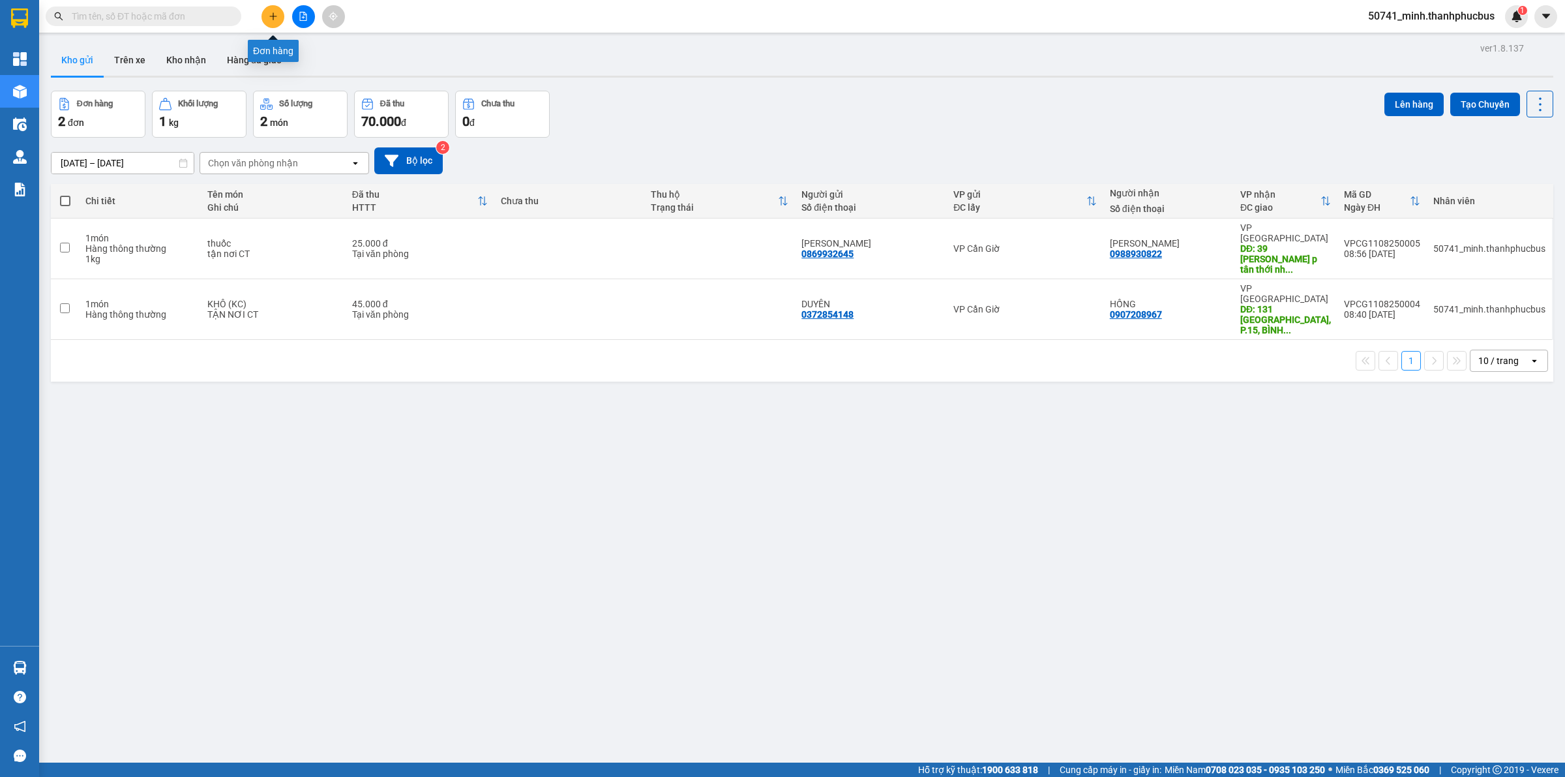
click at [286, 10] on div at bounding box center [303, 16] width 98 height 23
click at [278, 14] on button at bounding box center [273, 16] width 23 height 23
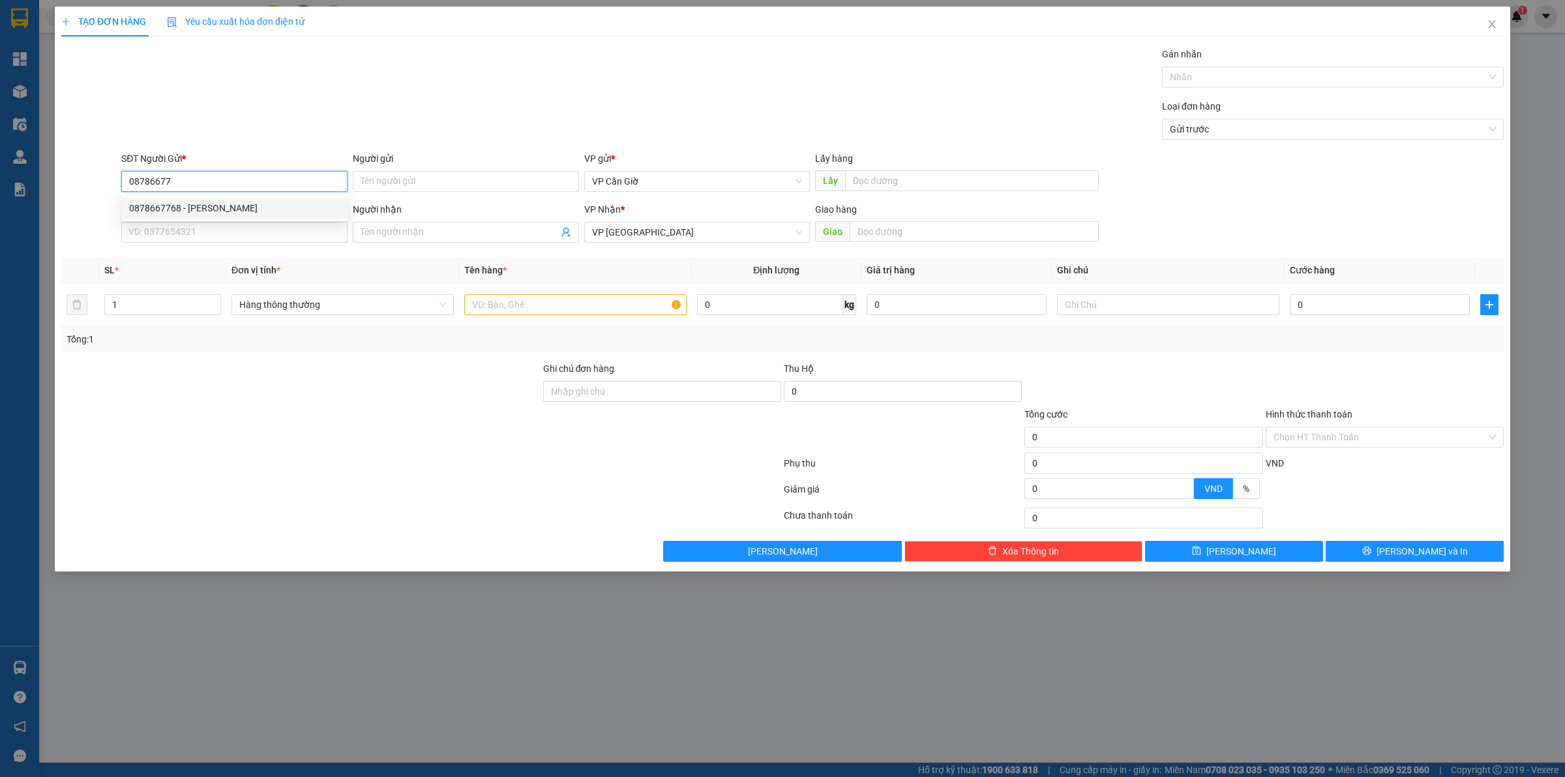
click at [243, 215] on div "0878667768 - [PERSON_NAME]" at bounding box center [234, 208] width 226 height 21
type input "0878667768"
type input "CƯỜNG"
type input "65.000"
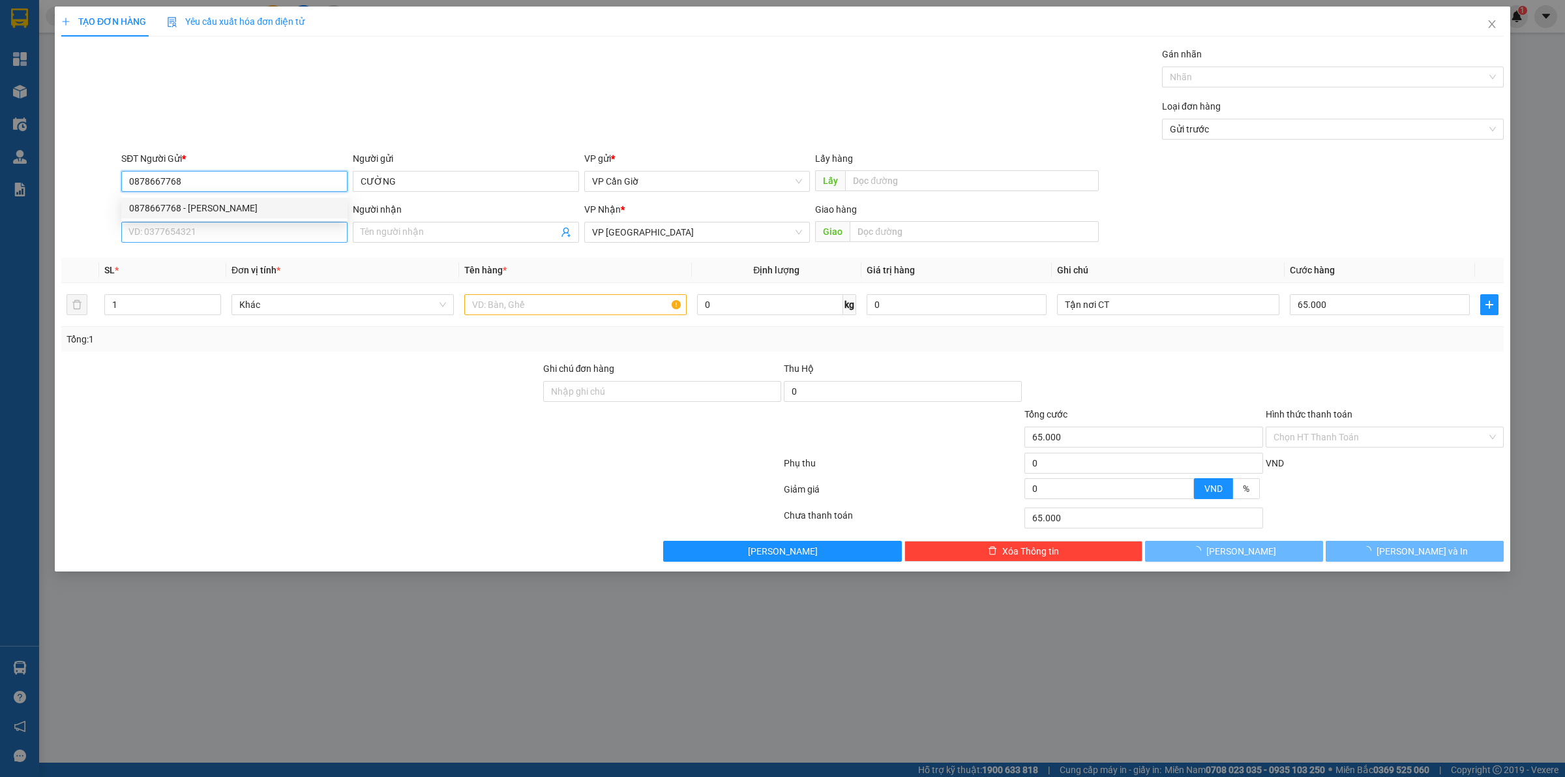
type input "0878667768"
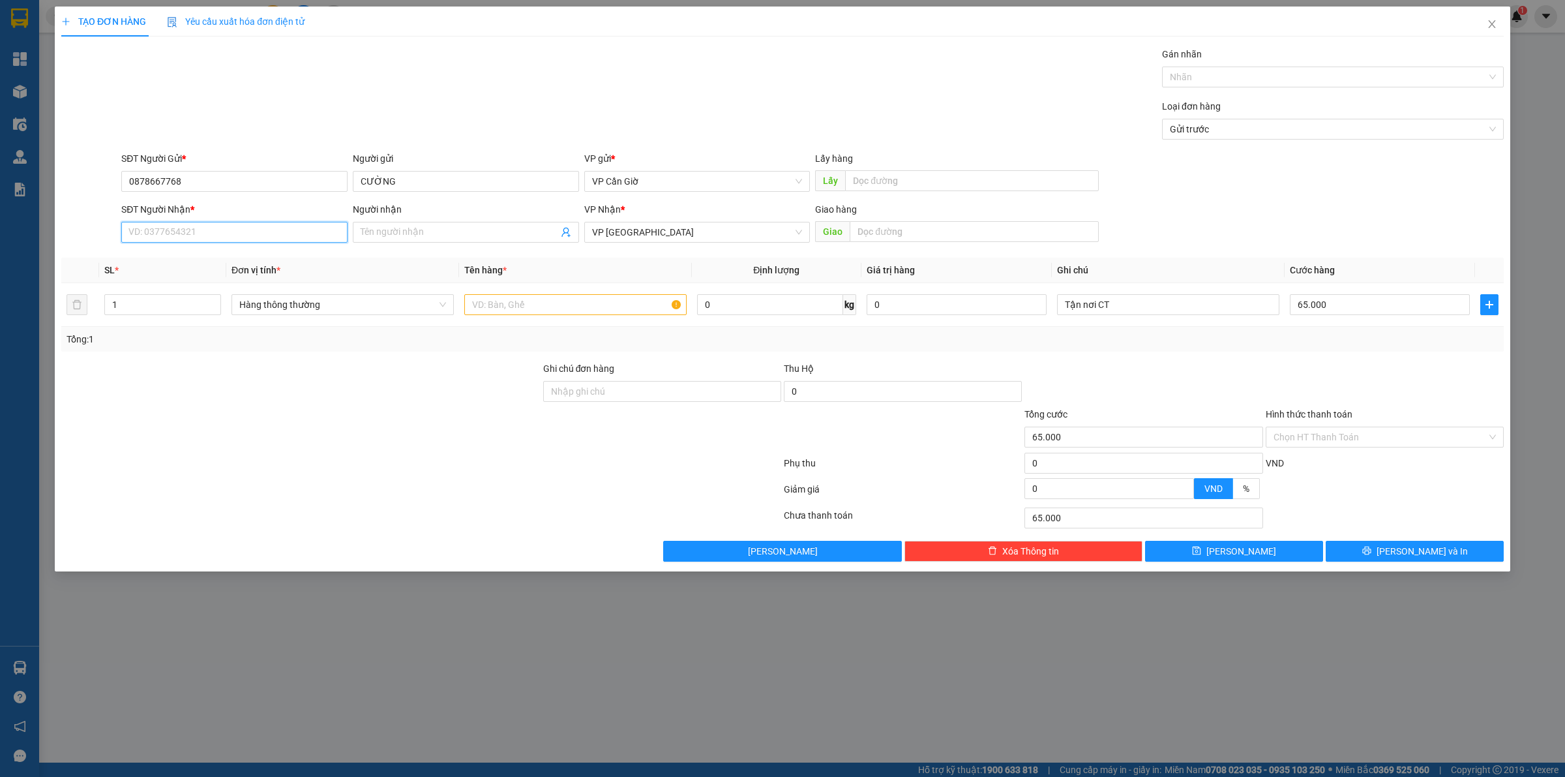
click at [250, 233] on input "SĐT Người Nhận *" at bounding box center [234, 232] width 226 height 21
click at [212, 321] on div "0938431980 - C THUỶ" at bounding box center [234, 321] width 211 height 14
type input "0938431980"
type input "C THUỶ"
type input "666/64/8 ĐƯỜNG 3/2 P14, Q10"
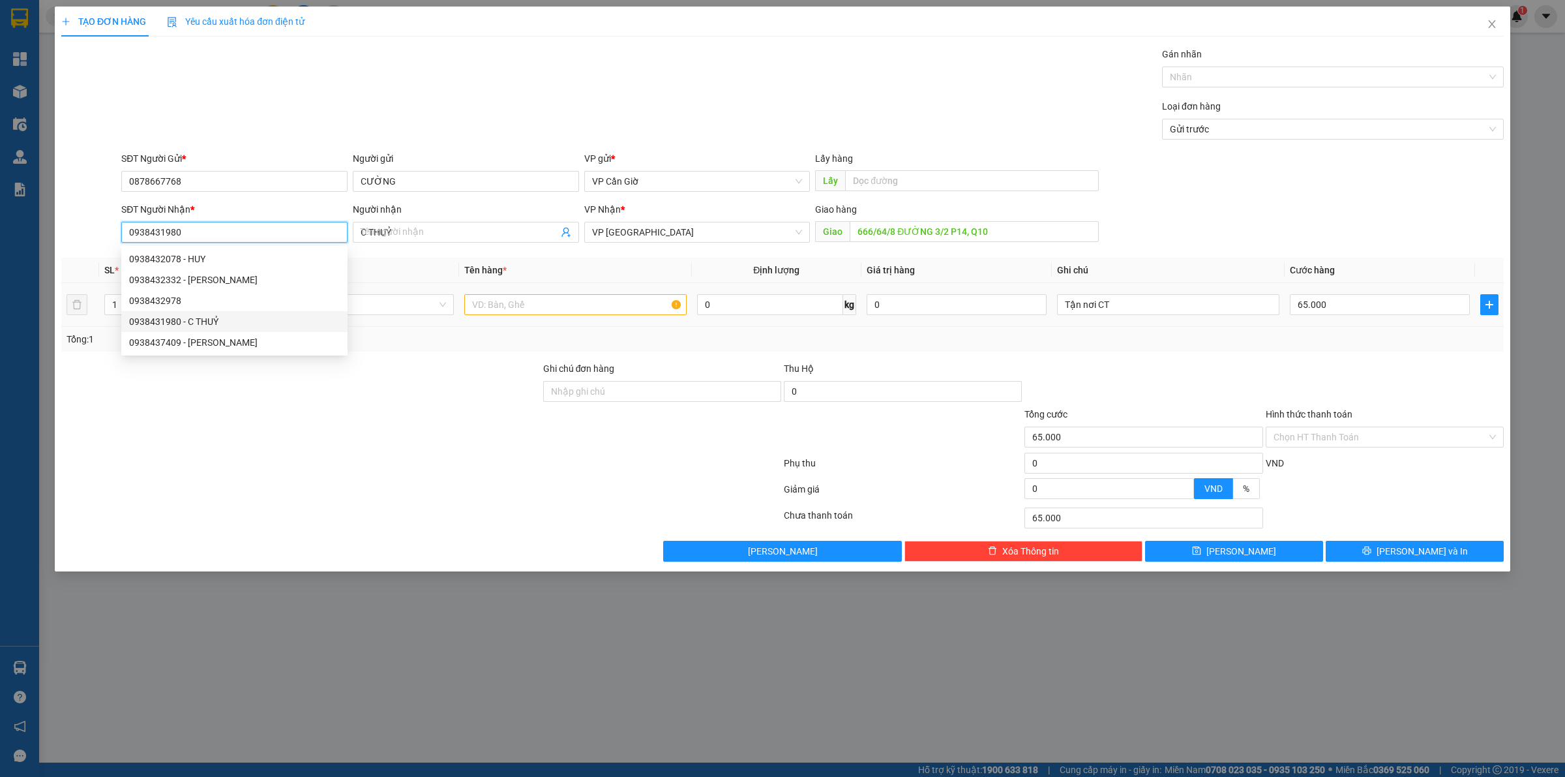
type input "25.000"
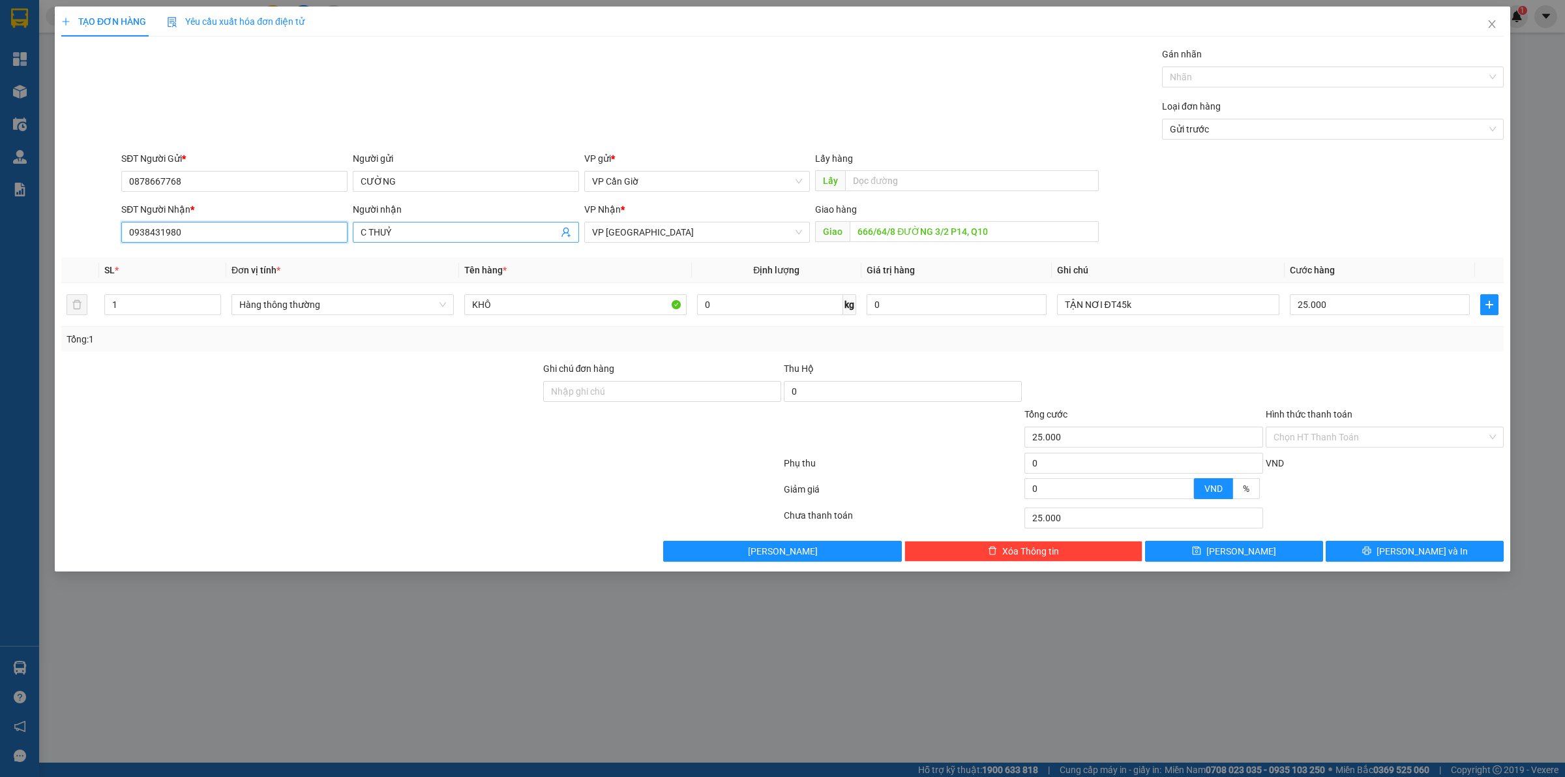
type input "0938431980"
click at [385, 222] on span "C THUỶ" at bounding box center [466, 232] width 226 height 21
click at [686, 226] on span "VP [GEOGRAPHIC_DATA]" at bounding box center [697, 232] width 211 height 20
click at [861, 239] on input "666/64/8 ĐƯỜNG 3/2 P14, Q10" at bounding box center [974, 231] width 249 height 21
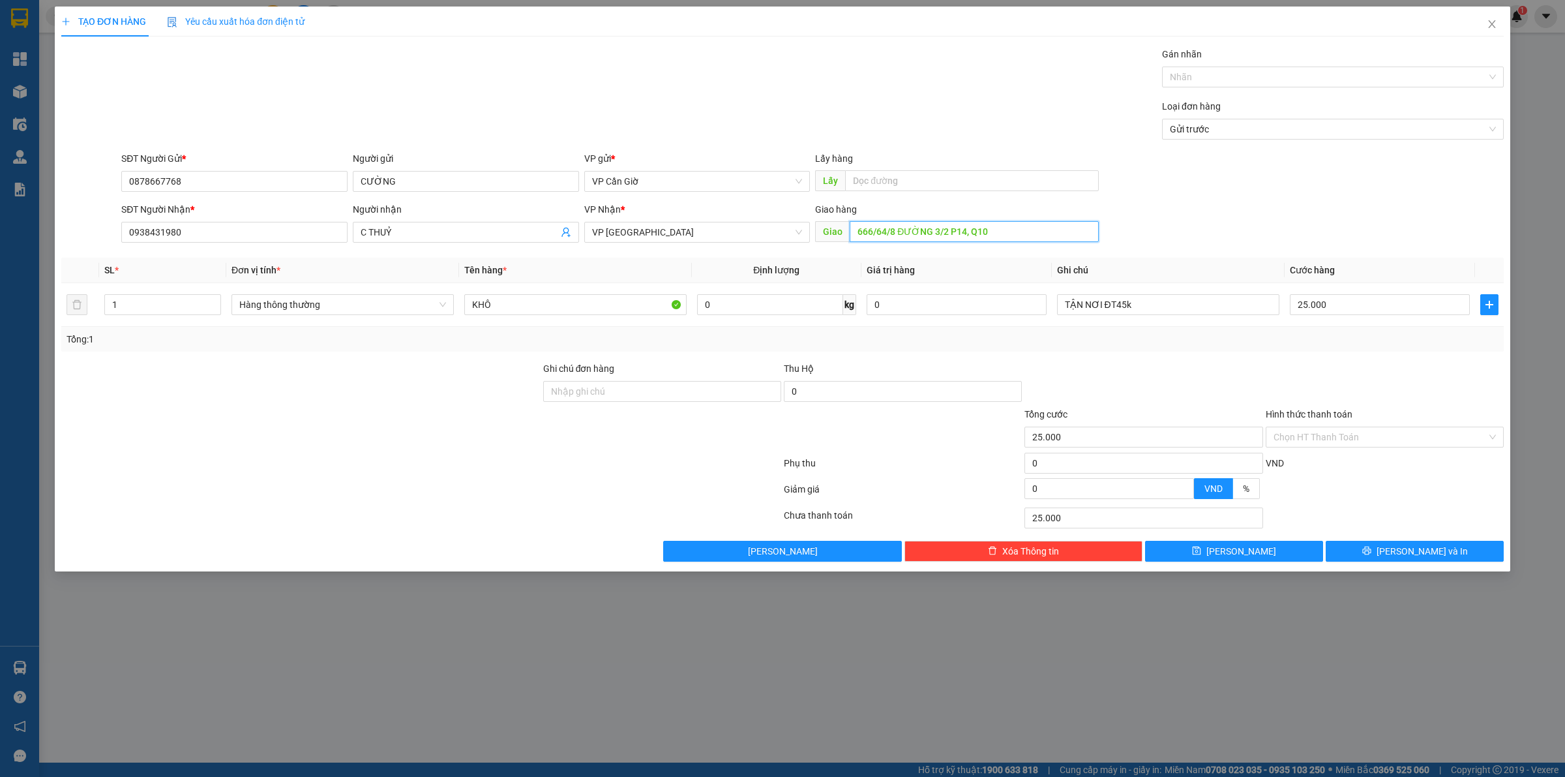
click at [861, 239] on input "666/64/8 ĐƯỜNG 3/2 P14, Q10" at bounding box center [974, 231] width 249 height 21
type input "số 46 khu nhà ở [GEOGRAPHIC_DATA], [PERSON_NAME][GEOGRAPHIC_DATA], [GEOGRAPHIC_…"
click at [1101, 303] on input "TẬN NƠI ĐT45k" at bounding box center [1168, 304] width 222 height 21
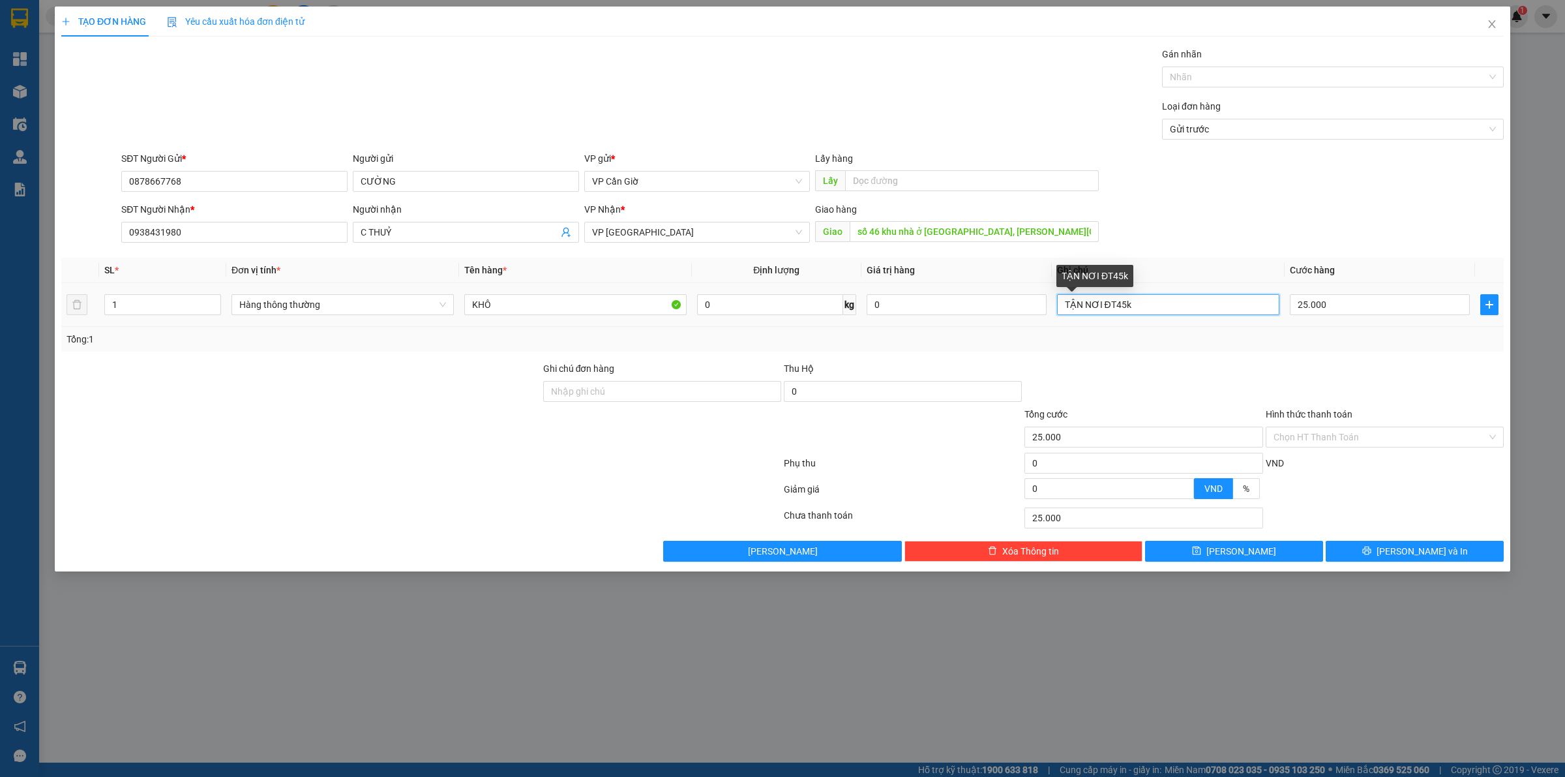
click at [1101, 303] on input "TẬN NƠI ĐT45k" at bounding box center [1168, 304] width 222 height 21
type input "TẬN NƠI CT"
click at [711, 304] on input "0" at bounding box center [770, 304] width 146 height 21
type input "4"
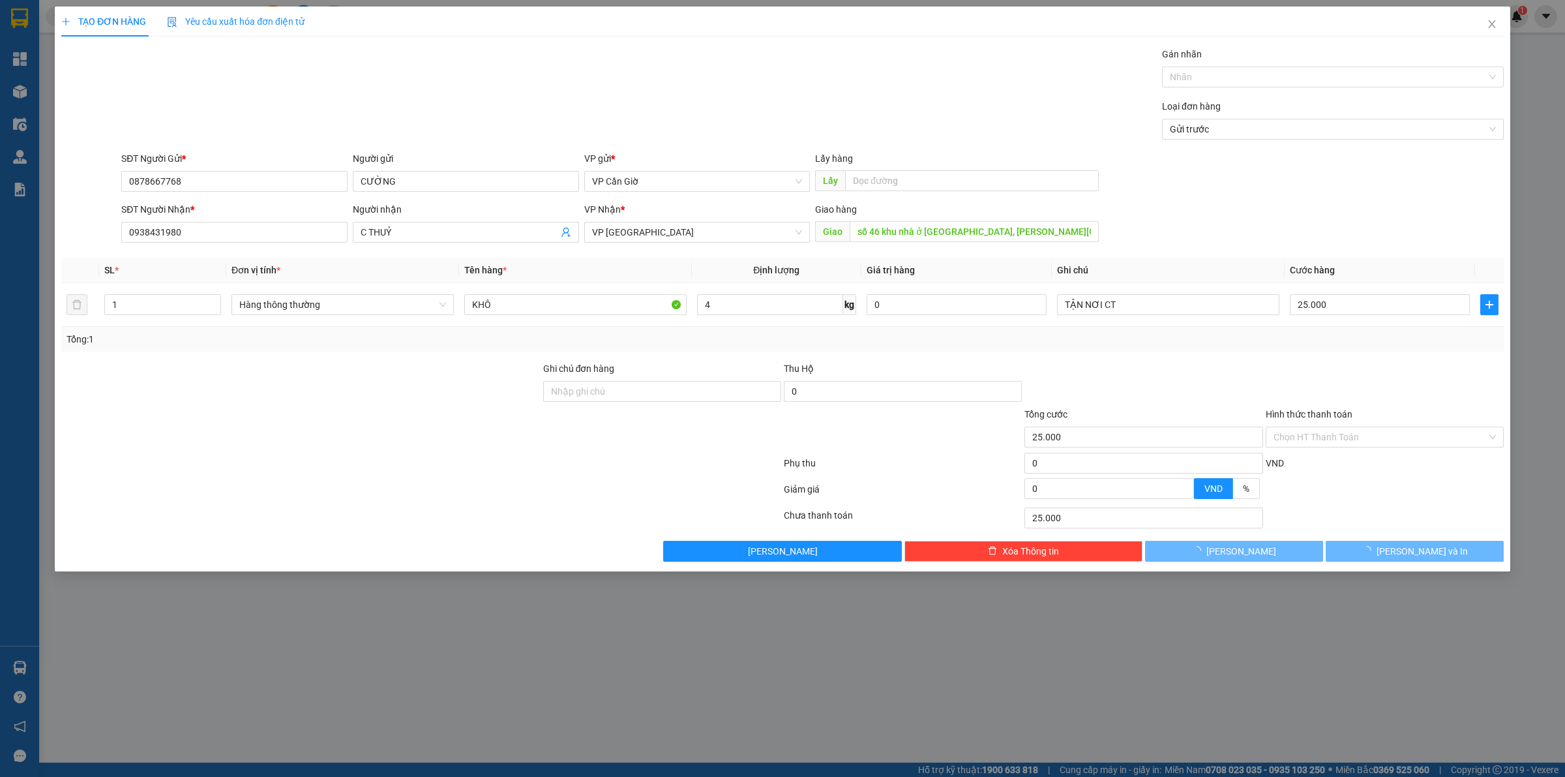
click at [801, 337] on div "Tổng: 1" at bounding box center [783, 339] width 1432 height 14
type input "35.000"
click at [1338, 305] on input "35.000" at bounding box center [1380, 304] width 180 height 21
type input "4"
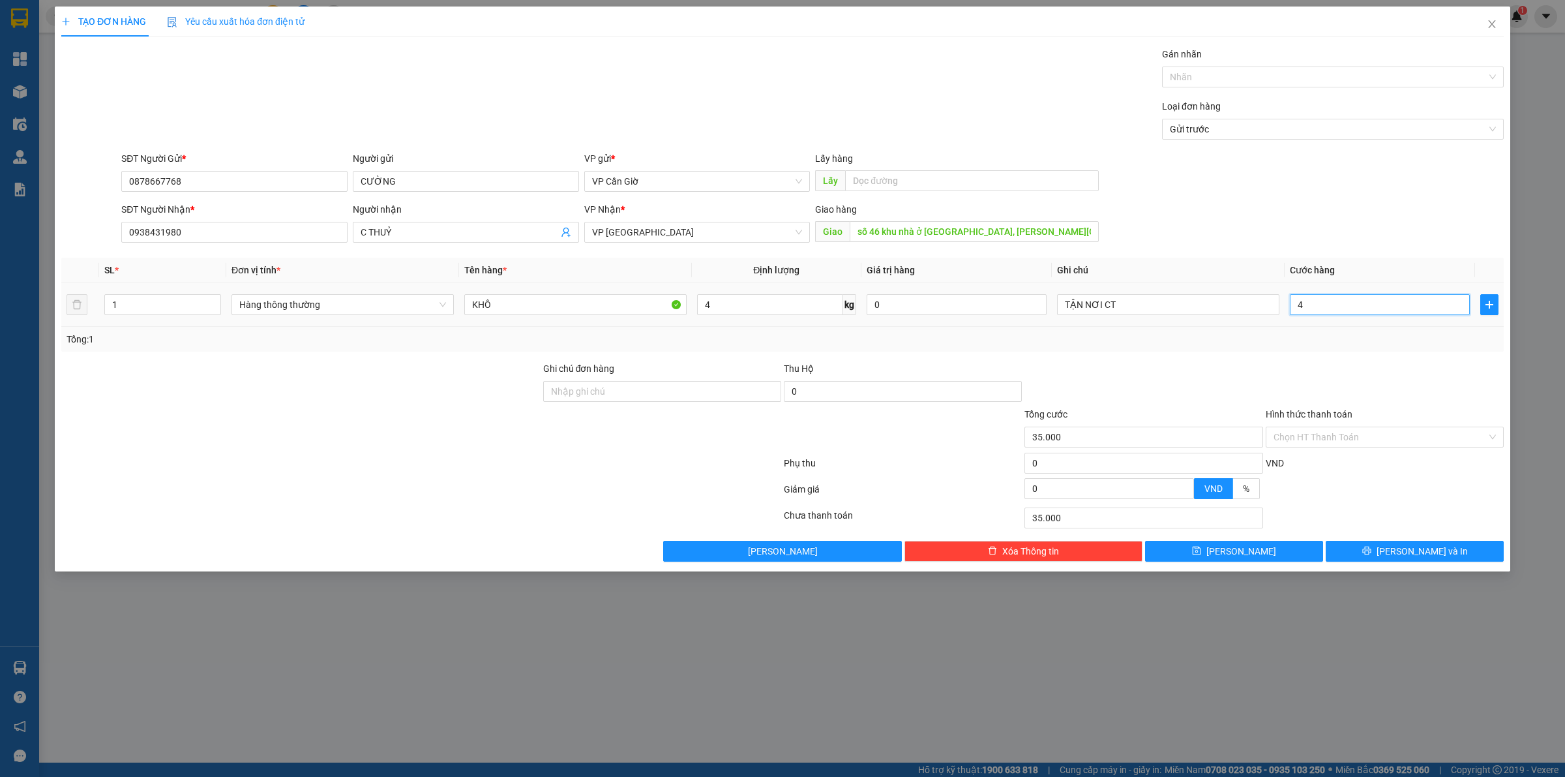
type input "4"
type input "45"
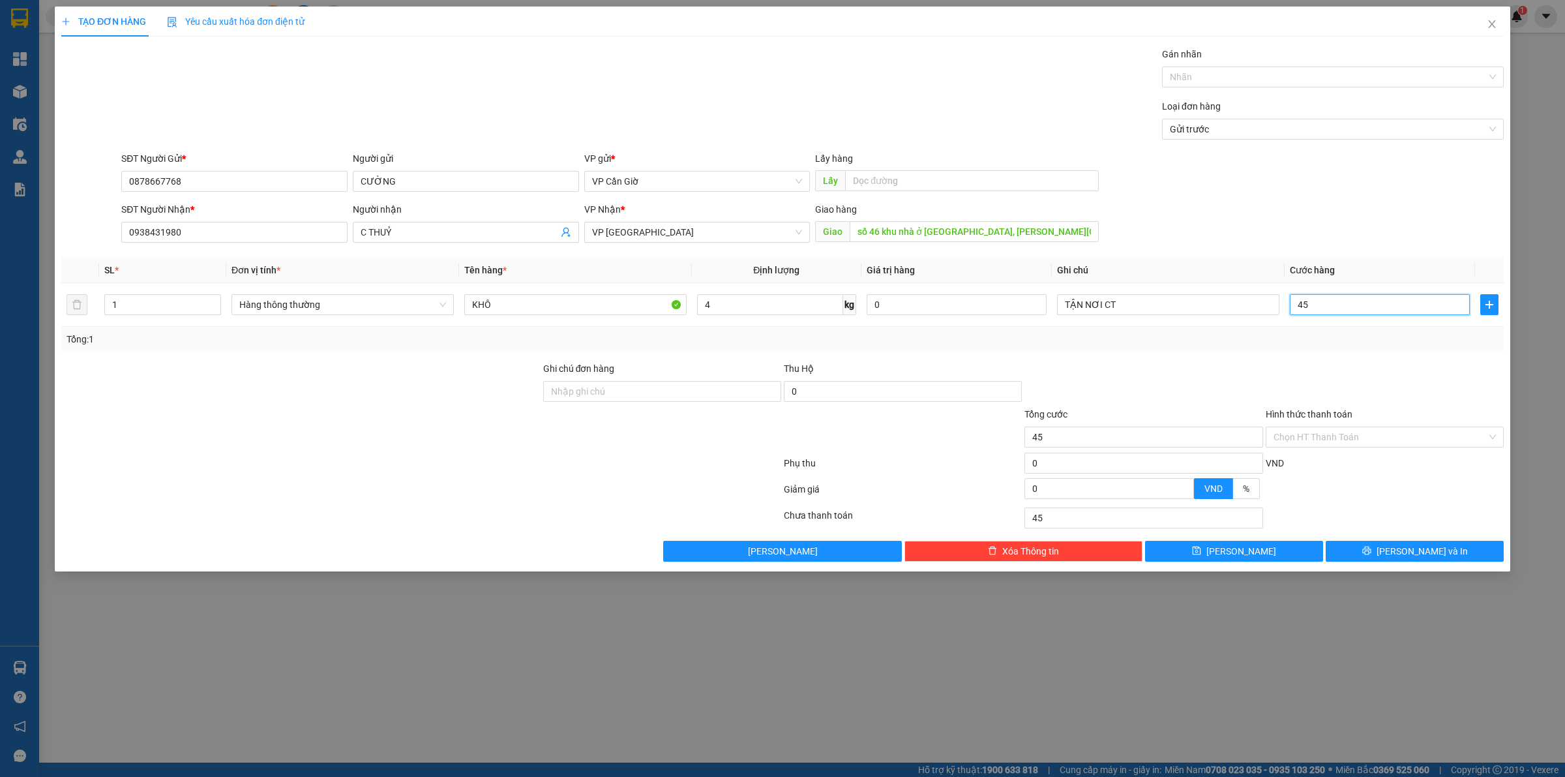
type input "45"
type input "45.000"
click at [1332, 335] on div "Tổng: 1" at bounding box center [783, 339] width 1432 height 14
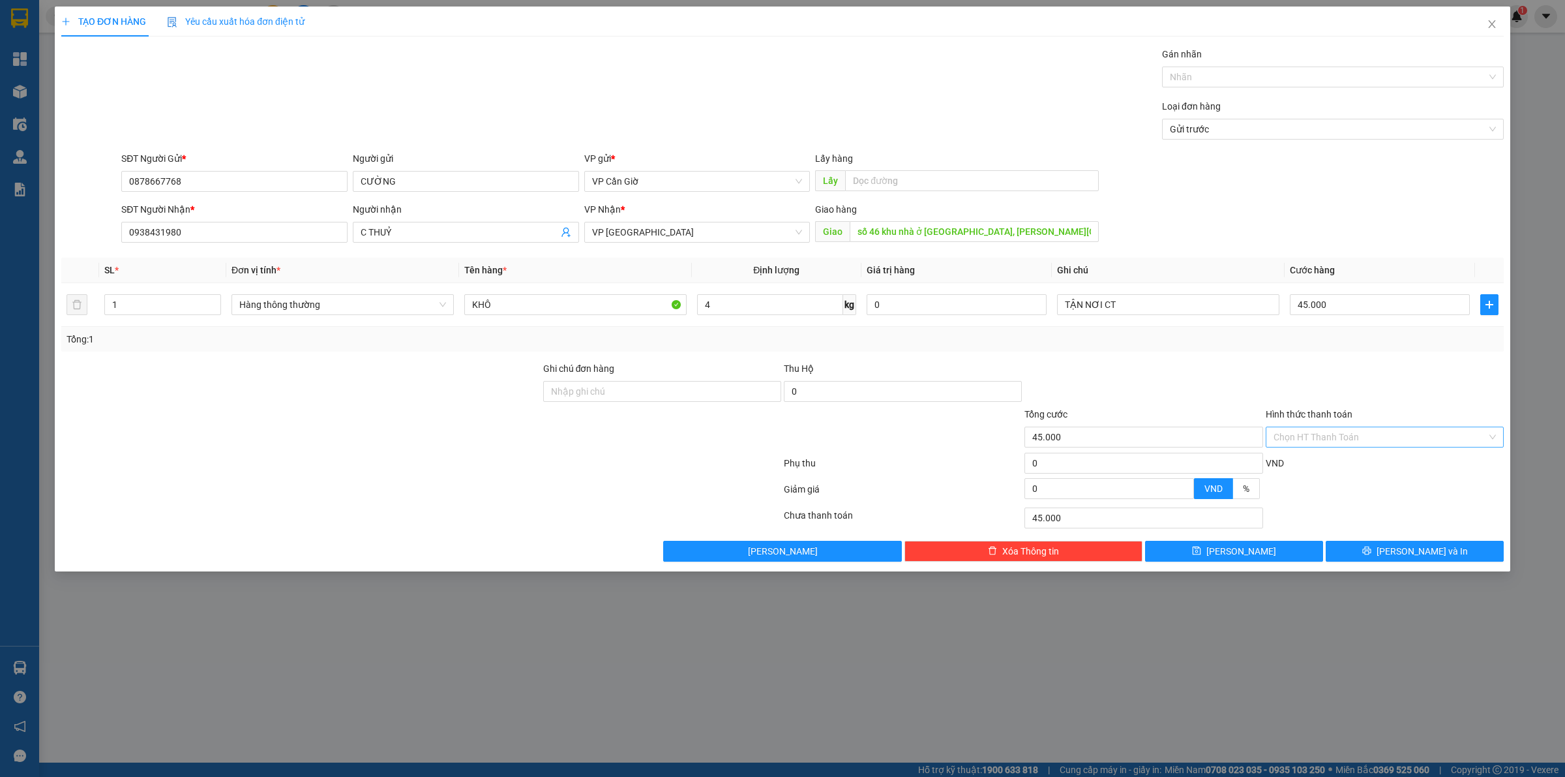
click at [1327, 439] on input "Hình thức thanh toán" at bounding box center [1380, 437] width 213 height 20
click at [1321, 457] on div "Tại văn phòng" at bounding box center [1385, 464] width 222 height 14
type input "0"
click at [1381, 551] on button "[PERSON_NAME] và In" at bounding box center [1415, 551] width 178 height 21
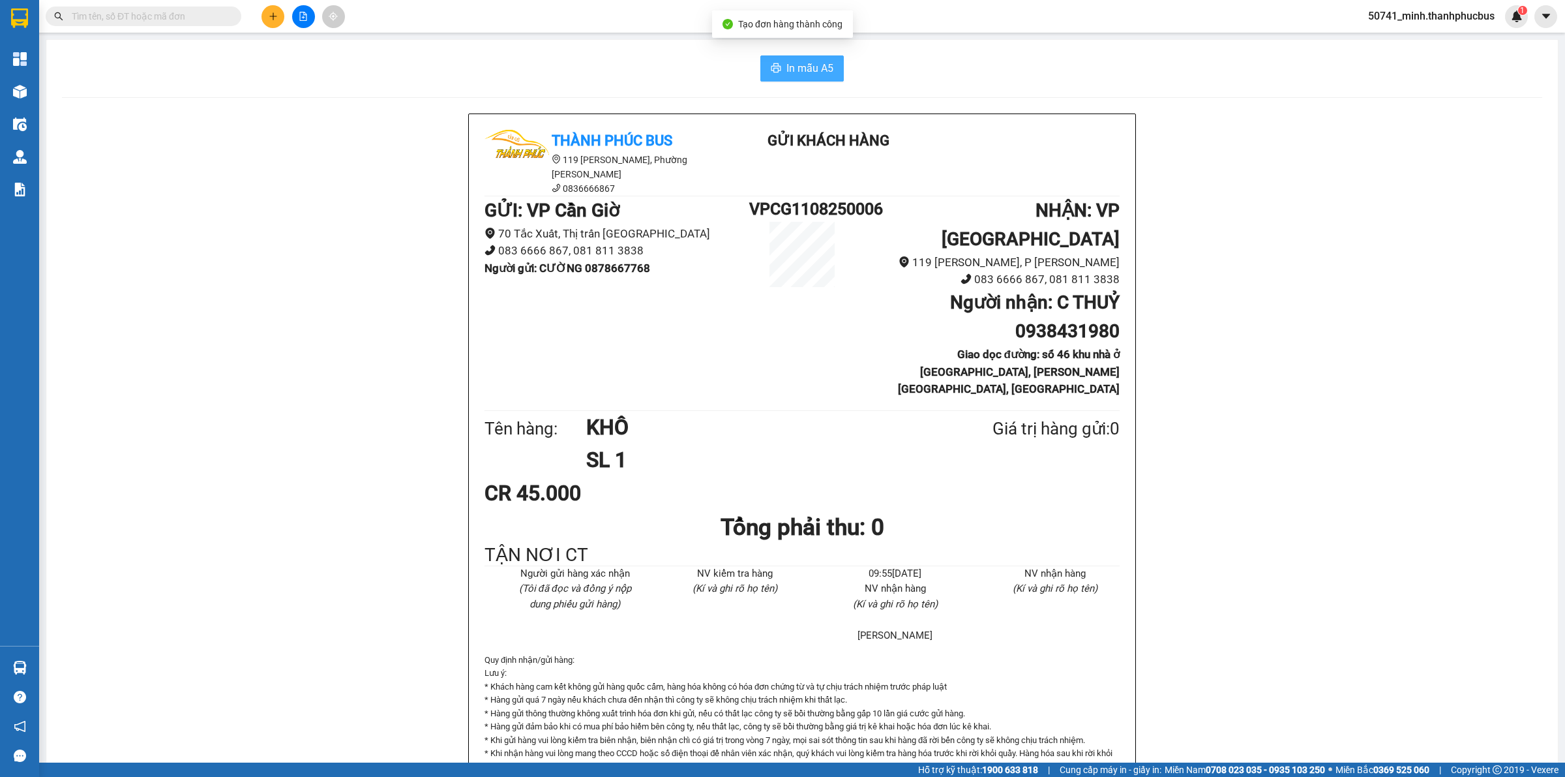
click at [819, 67] on span "In mẫu A5" at bounding box center [810, 68] width 47 height 16
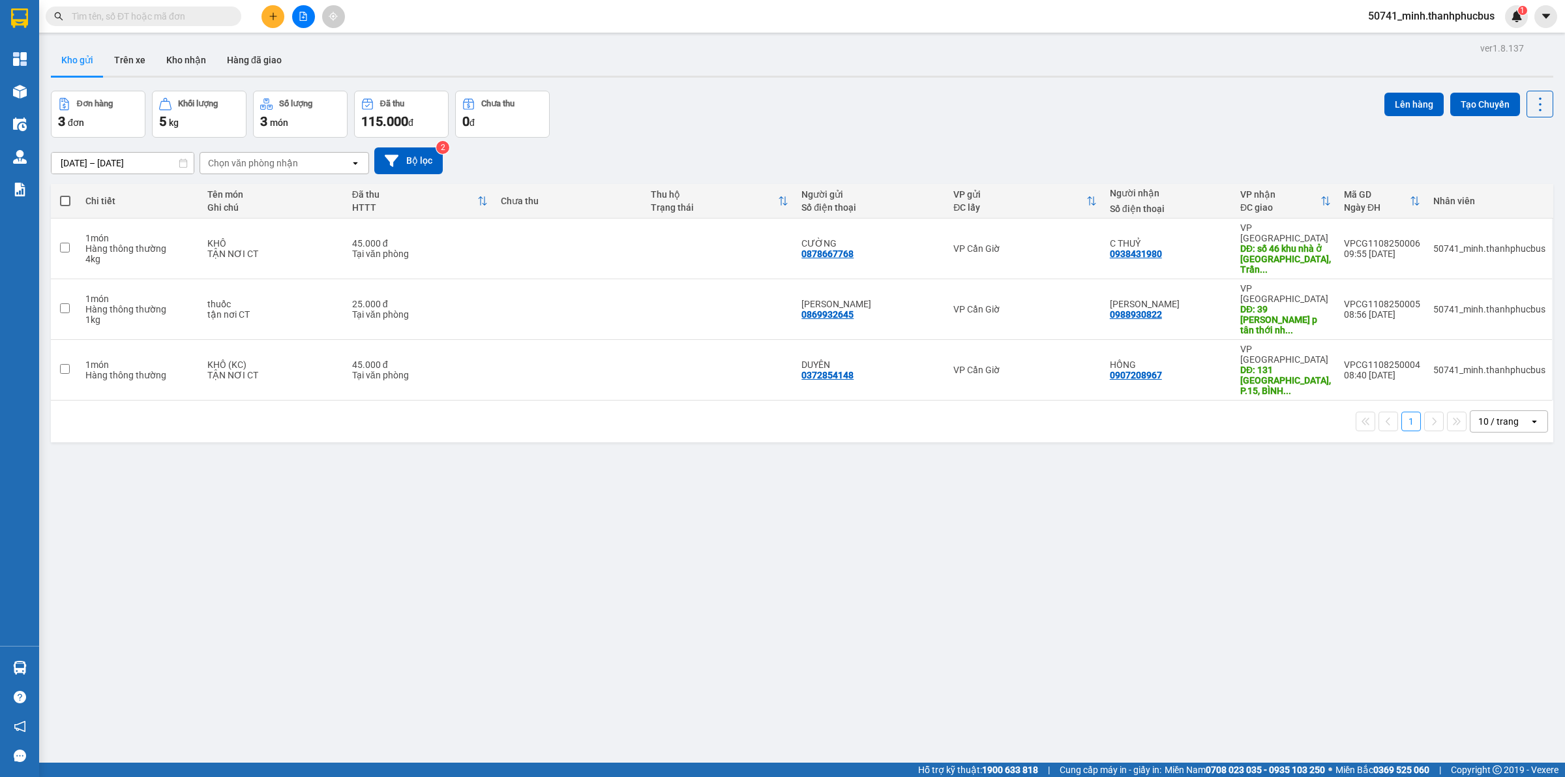
click at [278, 20] on button at bounding box center [273, 16] width 23 height 23
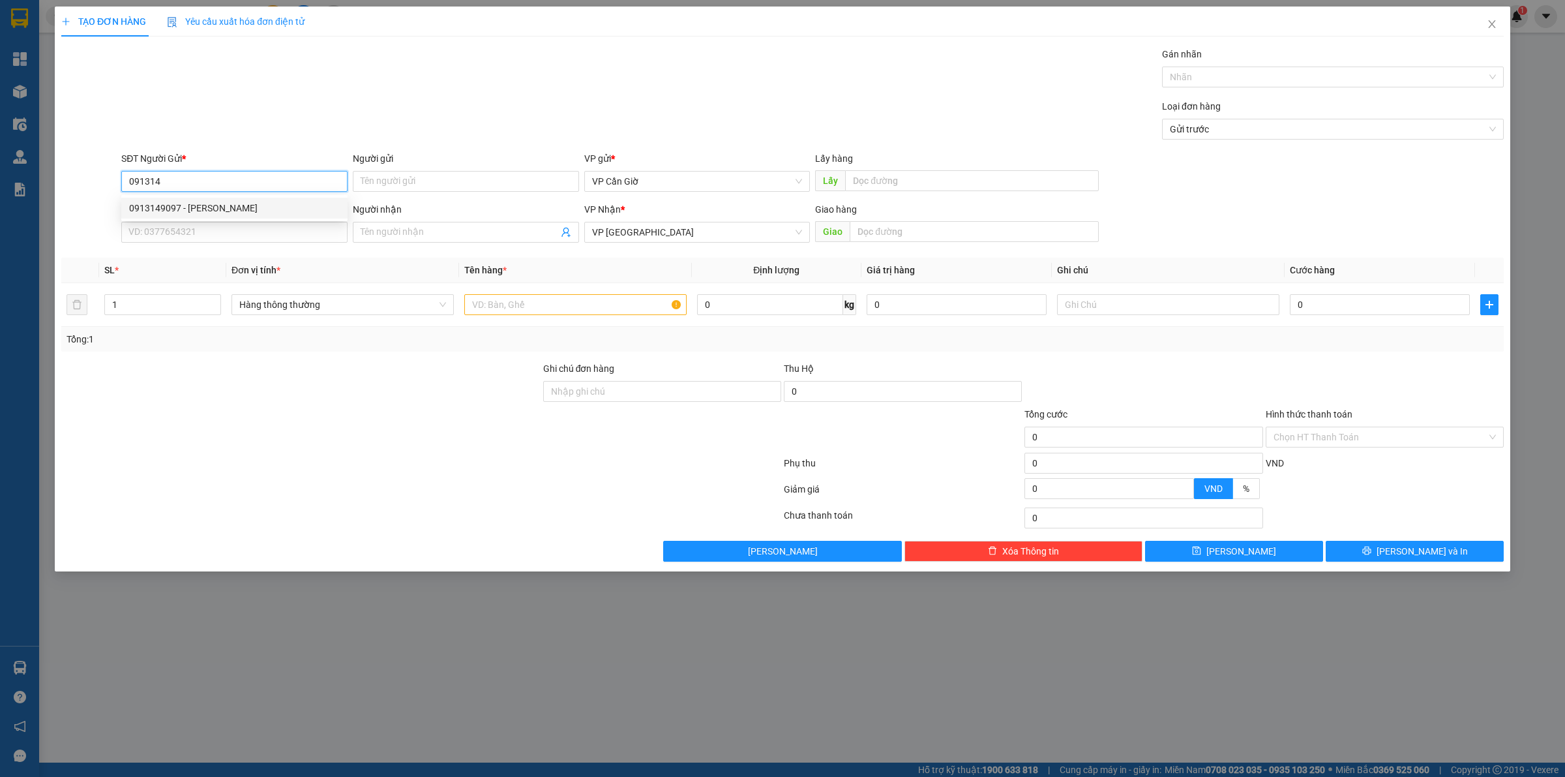
click at [243, 209] on div "0913149097 - [PERSON_NAME]" at bounding box center [234, 208] width 211 height 14
type input "0913149097"
type input "[PERSON_NAME]"
type input "0913149097"
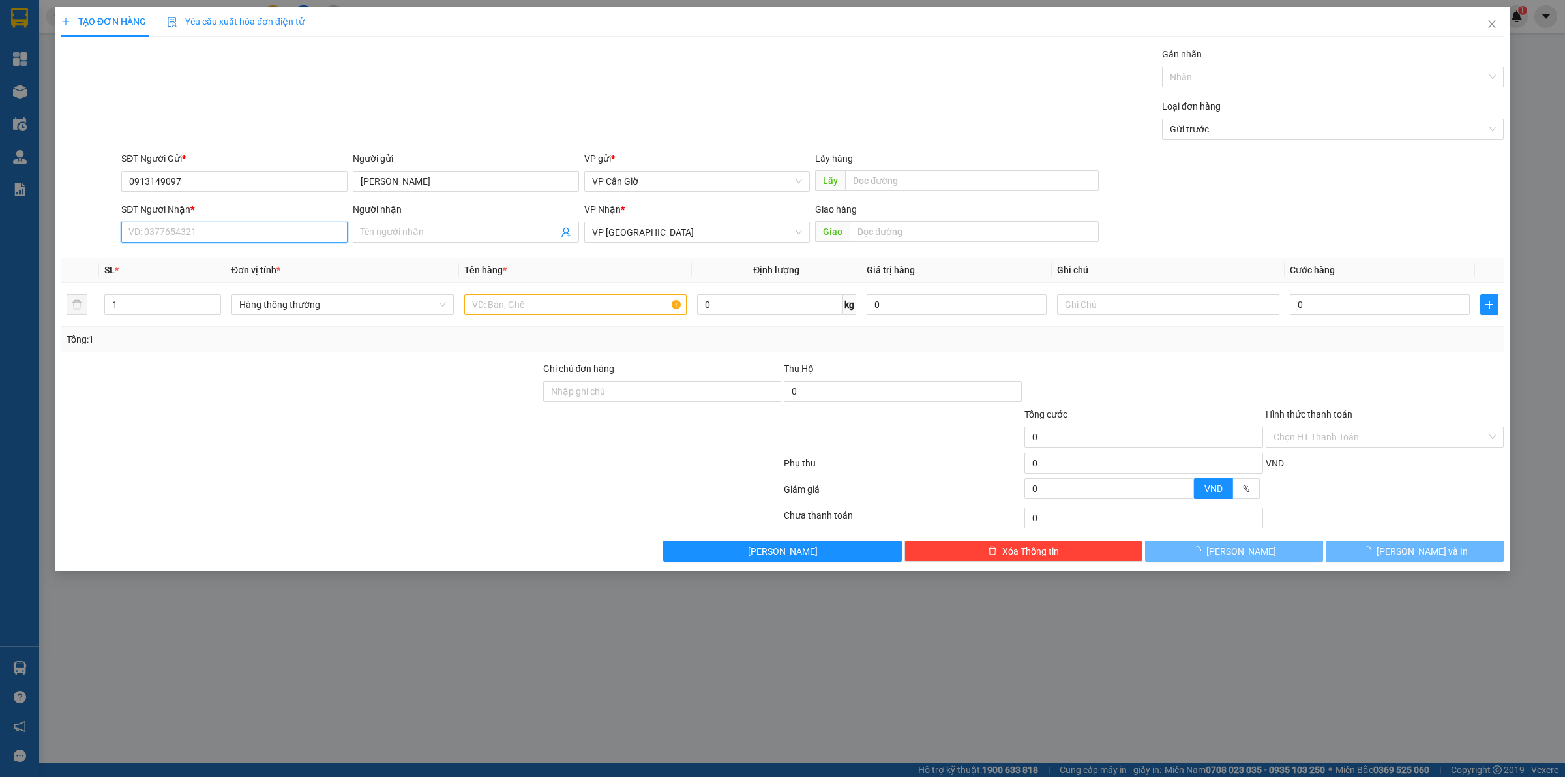
click at [228, 230] on input "SĐT Người Nhận *" at bounding box center [234, 232] width 226 height 21
type input "35.000"
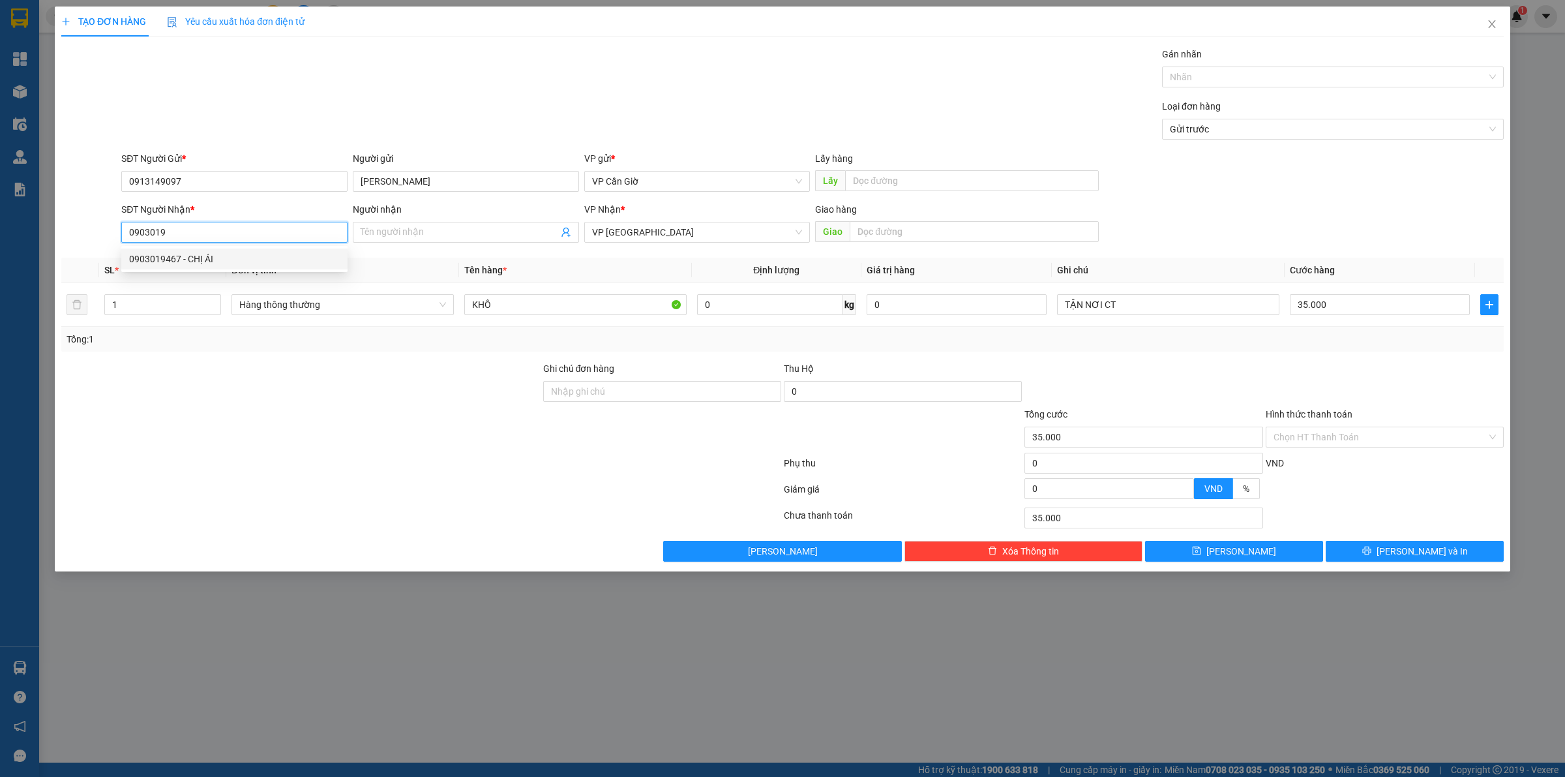
click at [188, 267] on div "0903019467 - CHỊ ÁI" at bounding box center [234, 259] width 226 height 21
type input "0903019467"
type input "CHỊ [PERSON_NAME]"
type input "0903019467"
click at [754, 310] on input "0" at bounding box center [770, 304] width 146 height 21
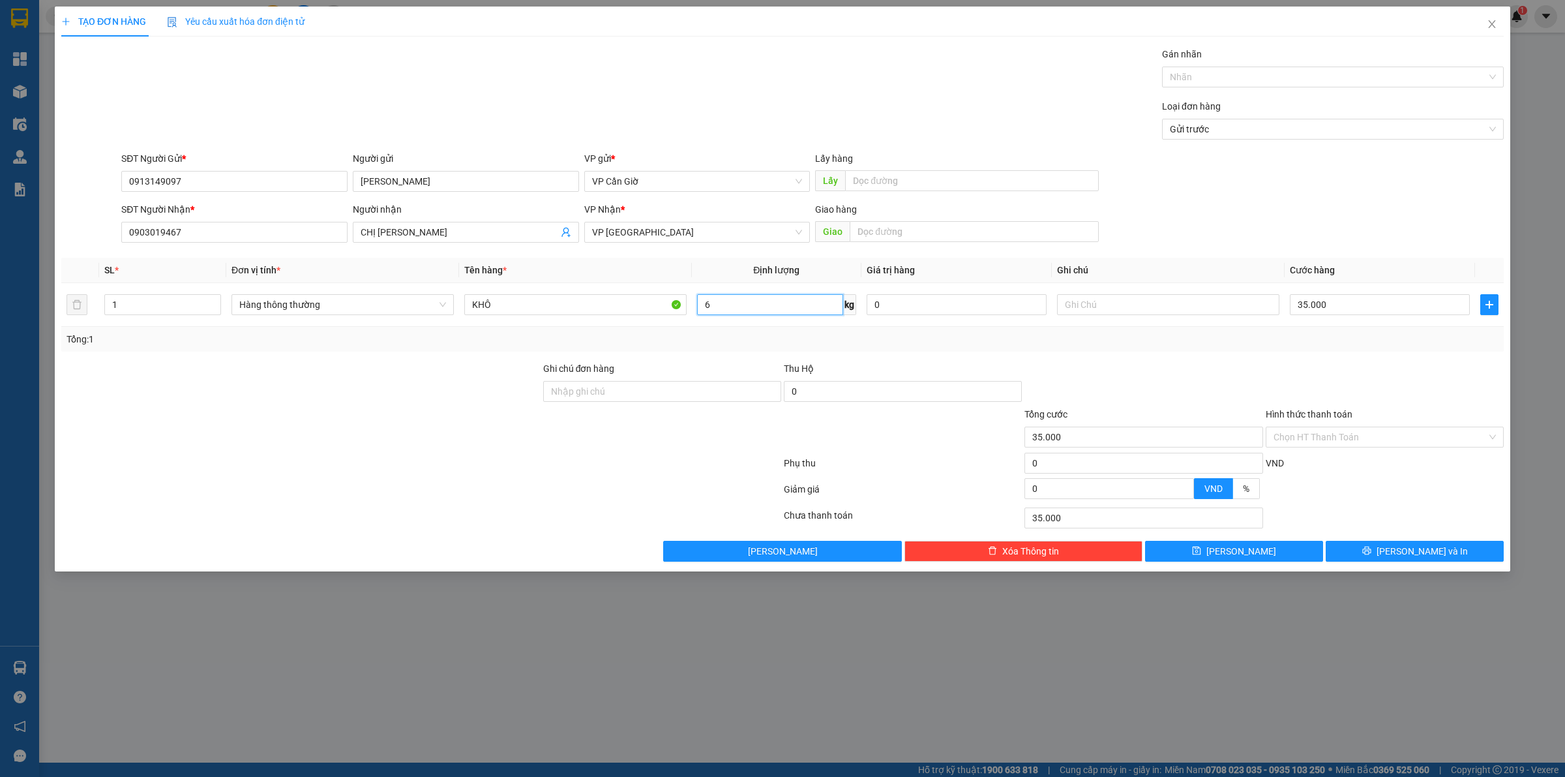
type input "6"
click at [804, 331] on div "Tổng: 1" at bounding box center [782, 339] width 1443 height 25
click at [1237, 363] on div at bounding box center [1143, 384] width 241 height 46
click at [1296, 397] on div at bounding box center [1385, 384] width 241 height 46
click at [800, 295] on input "6" at bounding box center [770, 304] width 146 height 21
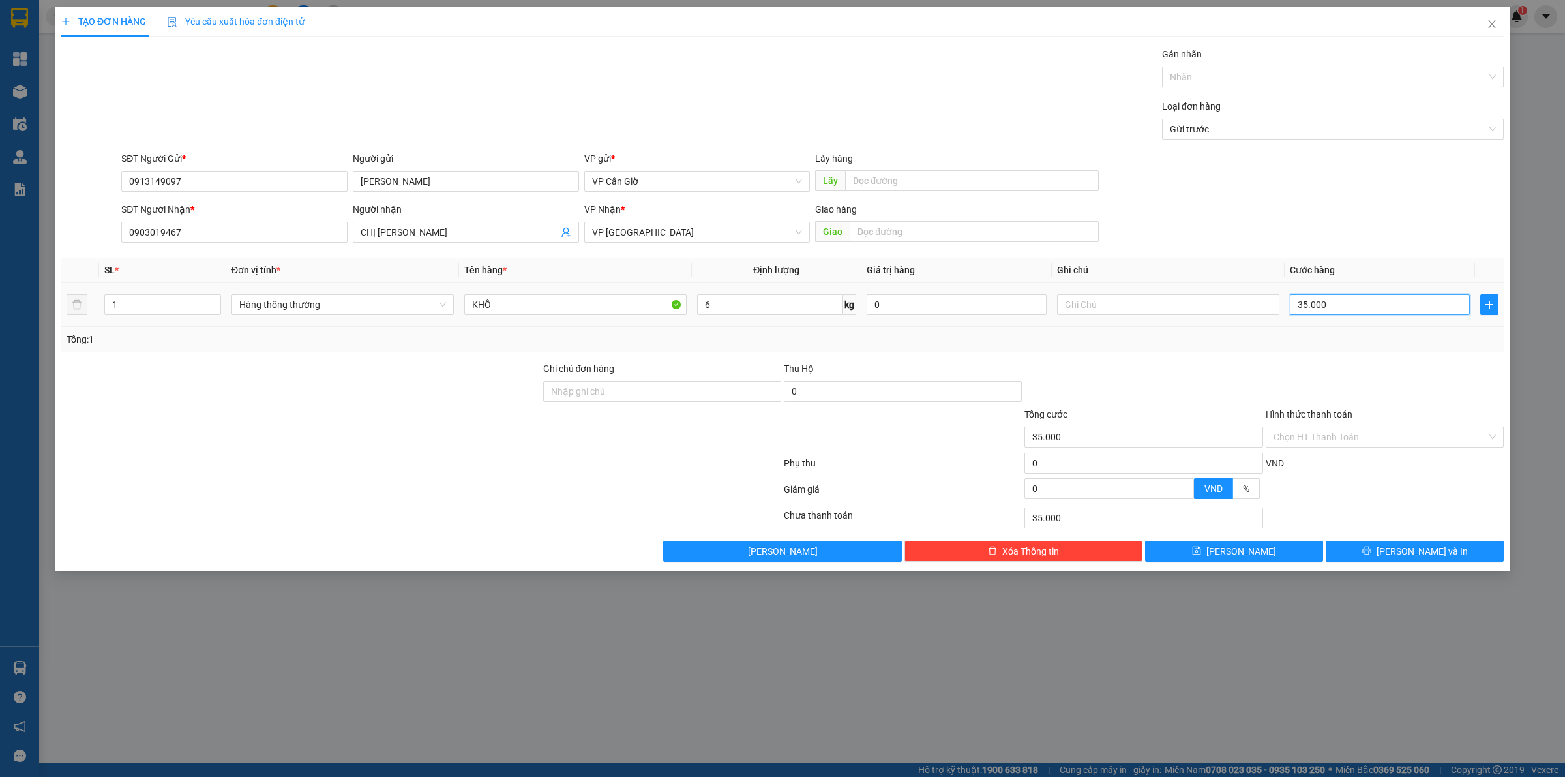
click at [1308, 307] on input "35.000" at bounding box center [1380, 304] width 180 height 21
type input "4"
type input "45"
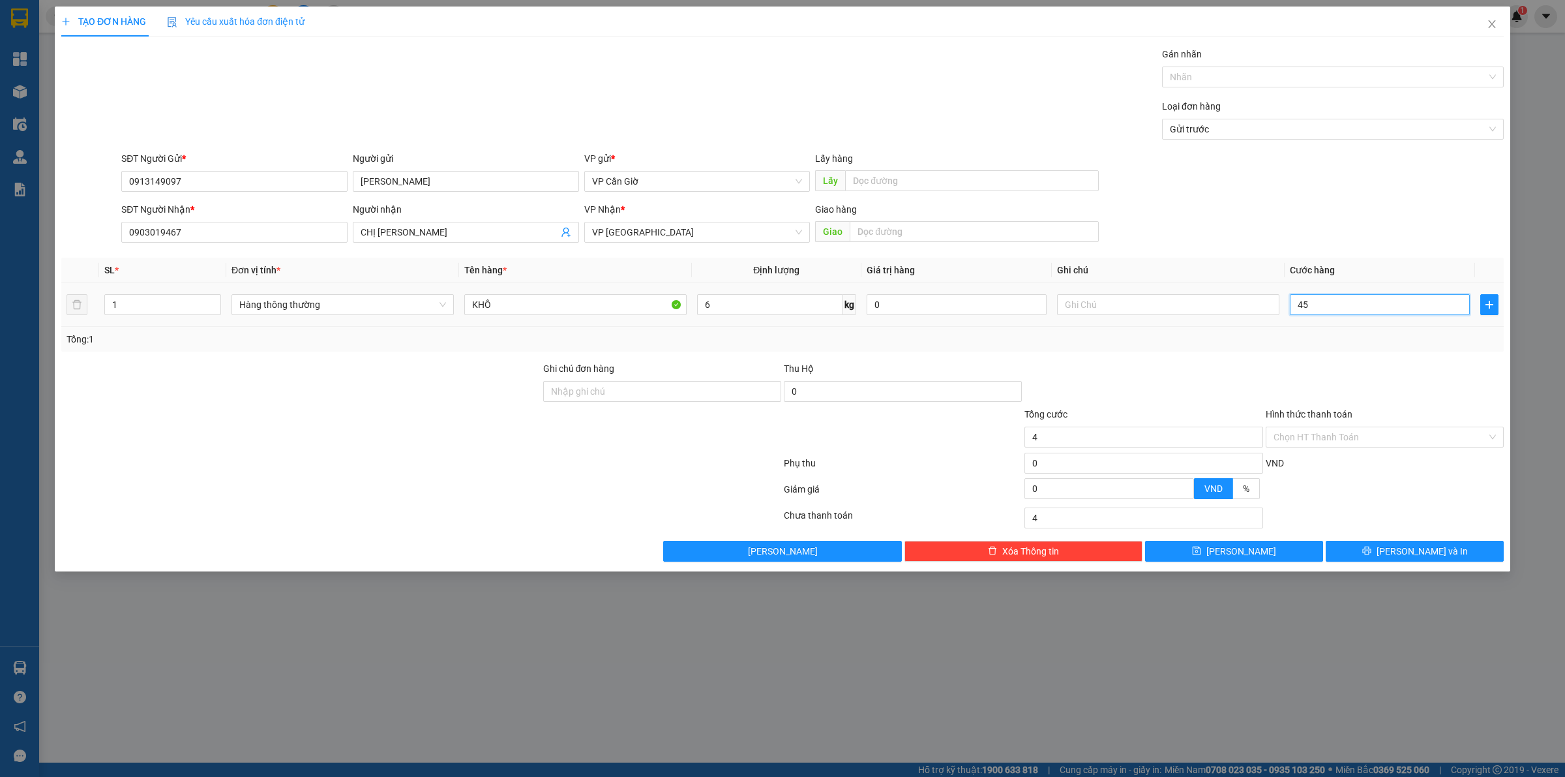
type input "45"
type input "45.000"
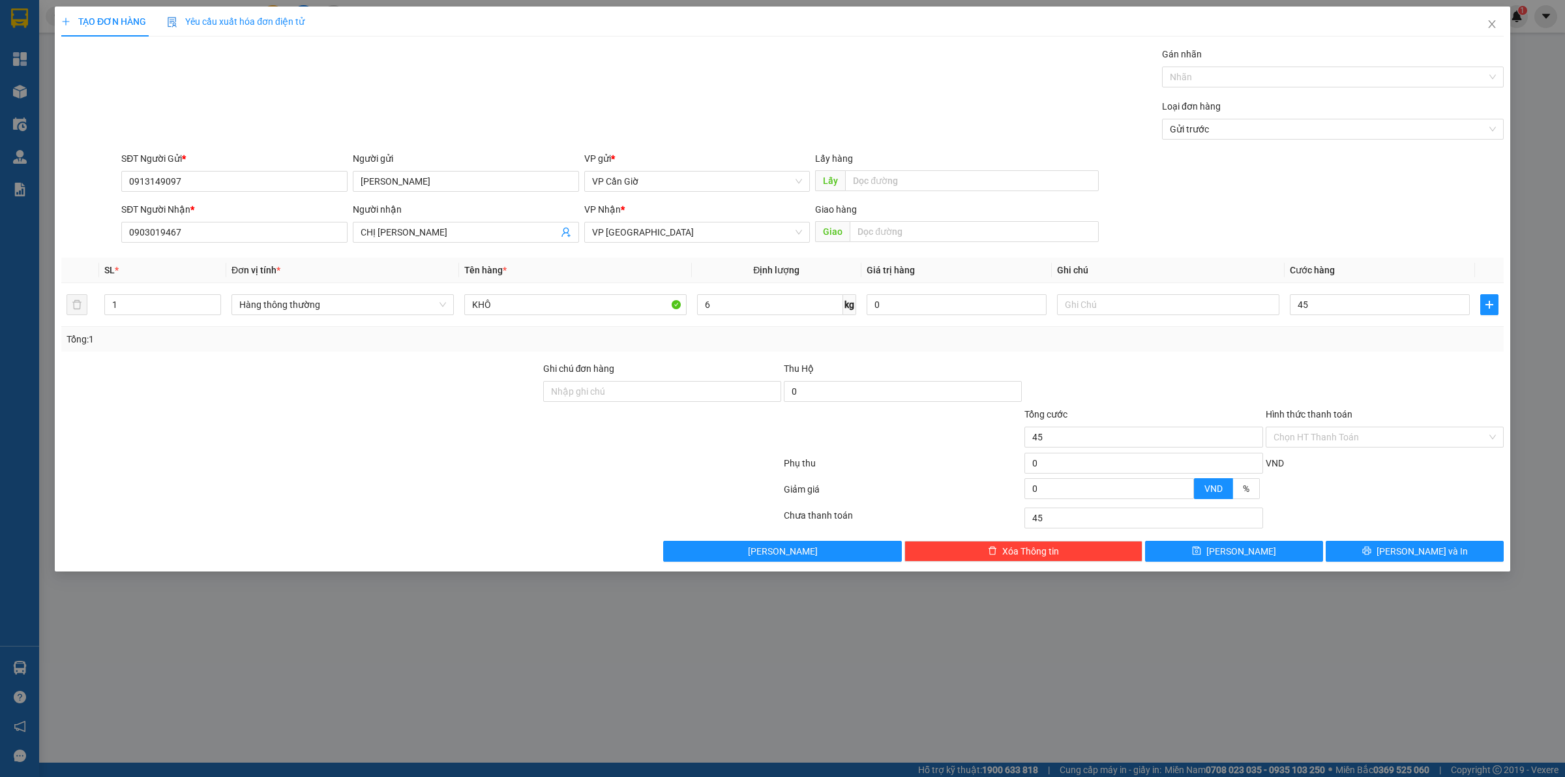
type input "45.000"
click at [1355, 344] on div "Tổng: 1" at bounding box center [783, 339] width 1432 height 14
click at [729, 305] on input "6" at bounding box center [770, 304] width 146 height 21
type input "7"
click at [768, 349] on div "Tổng: 1" at bounding box center [782, 339] width 1443 height 25
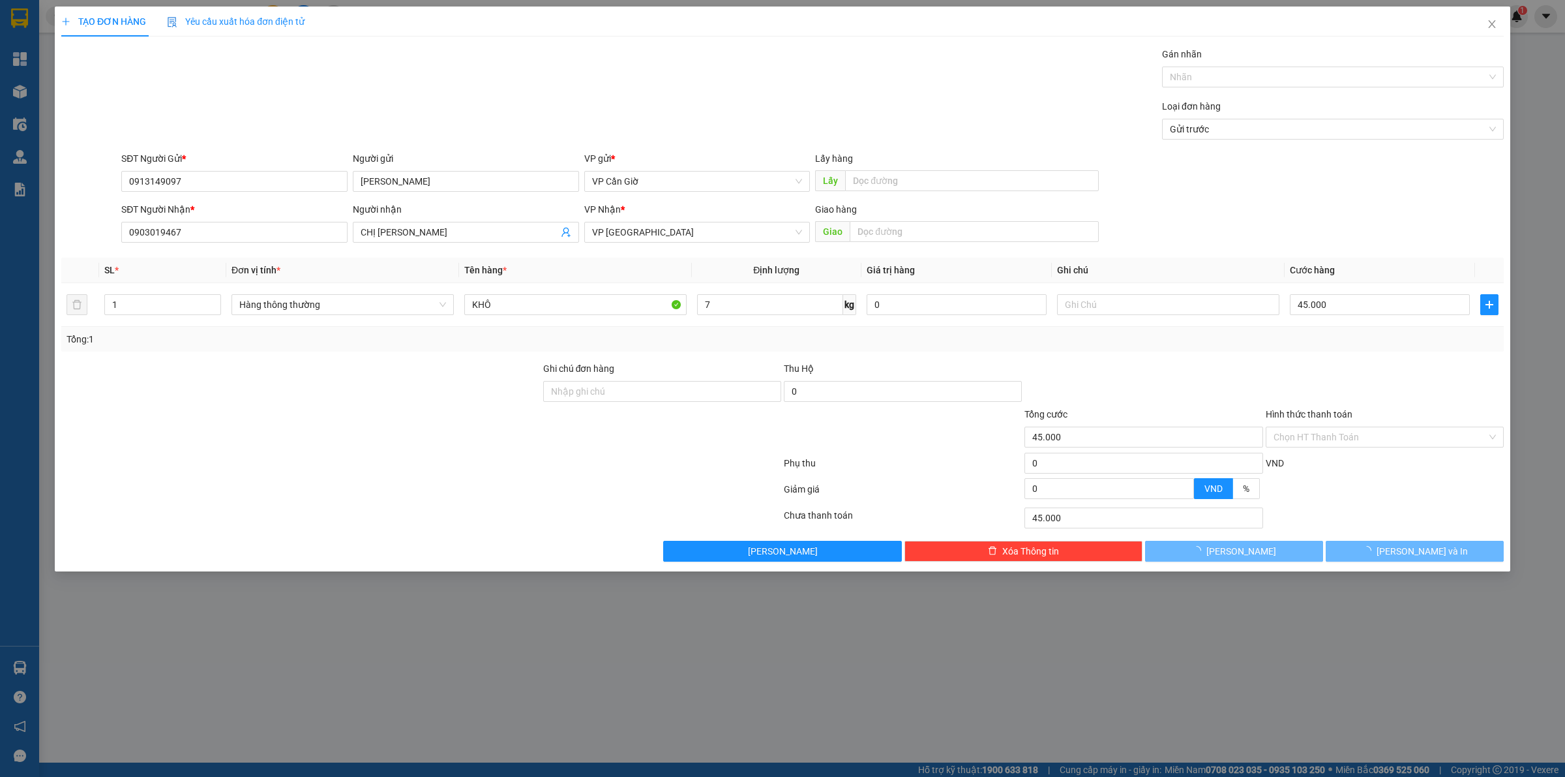
type input "35.000"
click at [1282, 435] on input "Hình thức thanh toán" at bounding box center [1380, 437] width 213 height 20
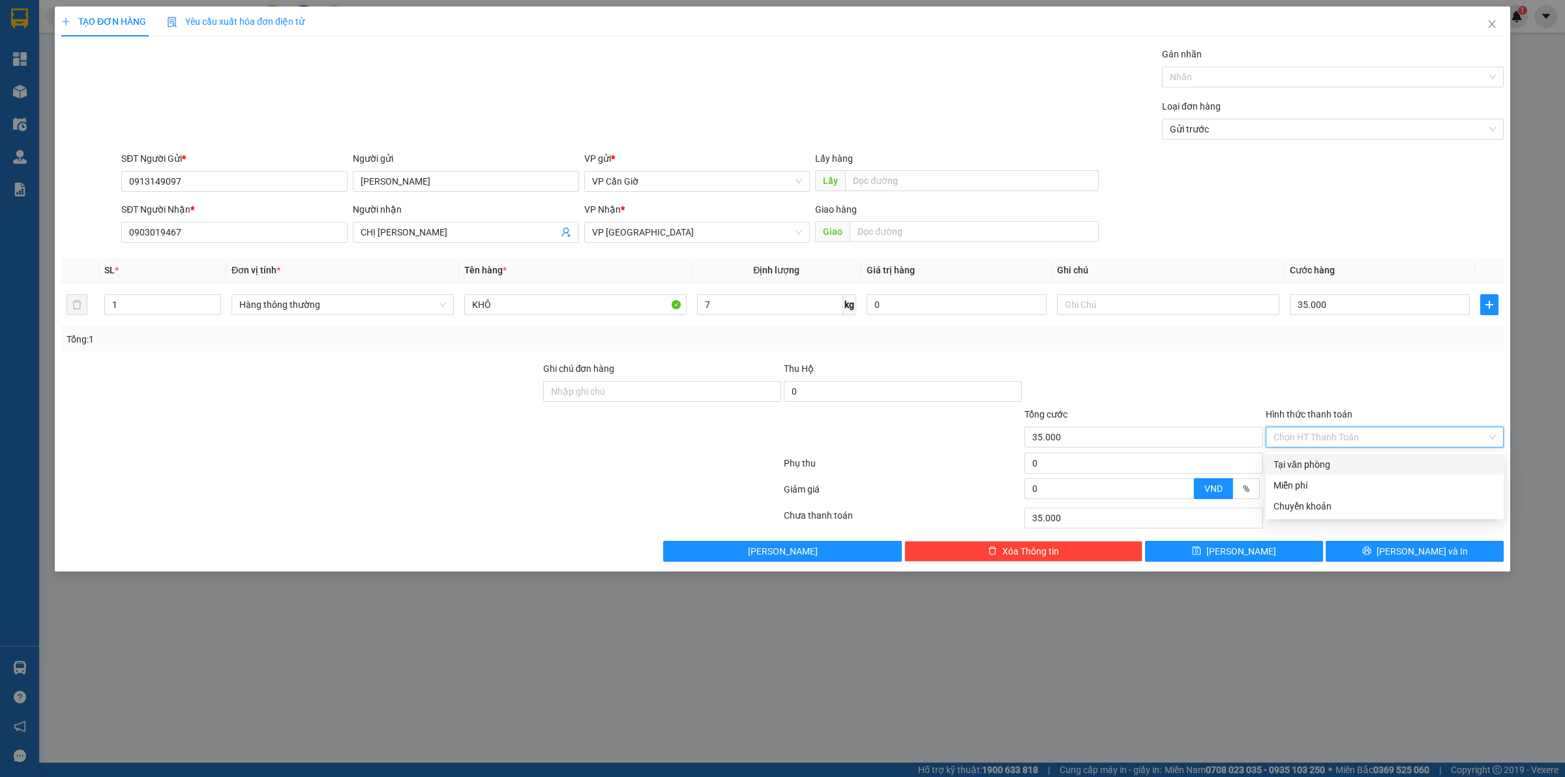
click at [1297, 466] on div "Tại văn phòng" at bounding box center [1385, 464] width 222 height 14
type input "0"
click at [1301, 383] on div at bounding box center [1385, 384] width 241 height 46
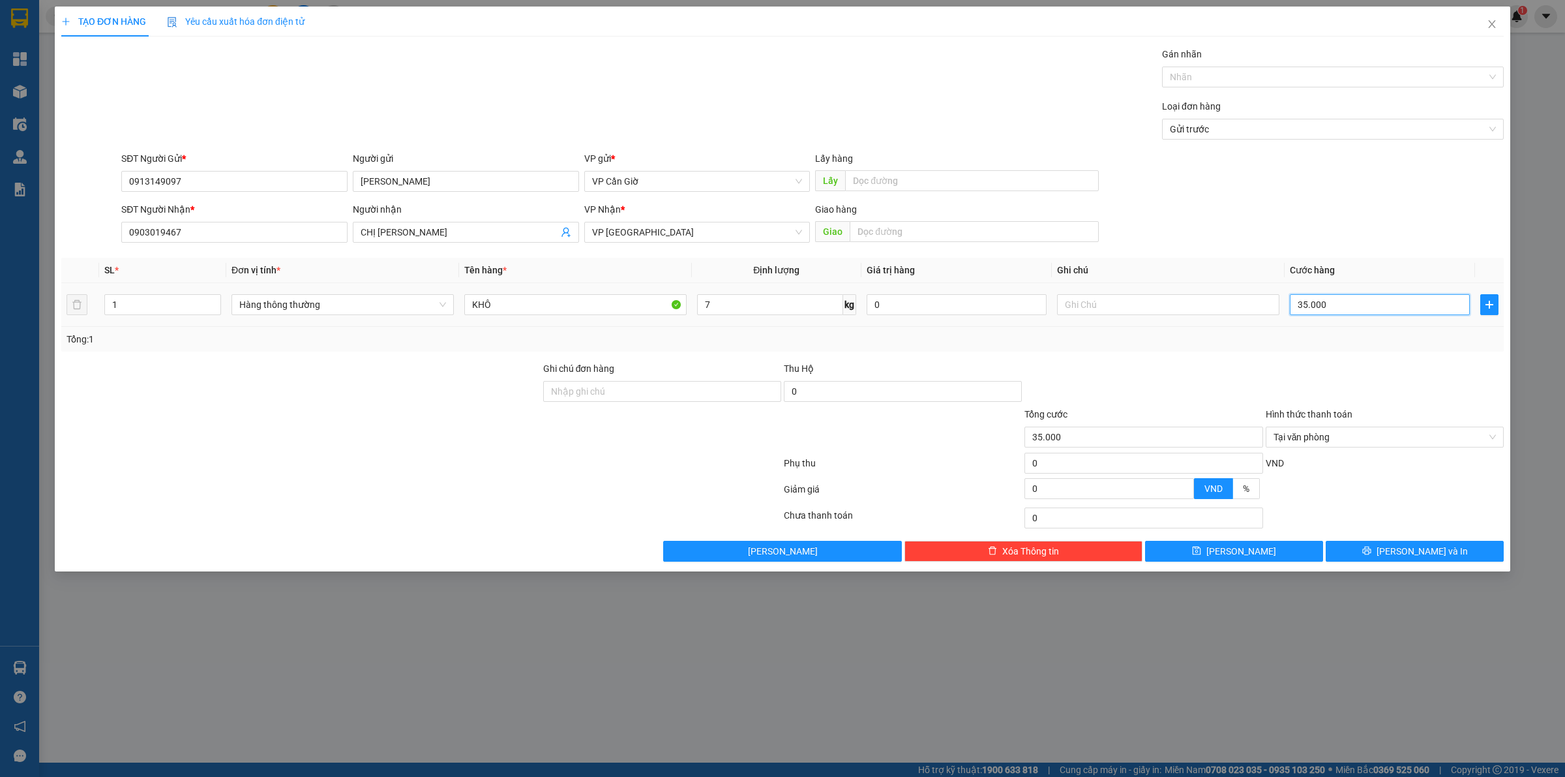
click at [1316, 305] on input "35.000" at bounding box center [1380, 304] width 180 height 21
type input "4"
type input "45"
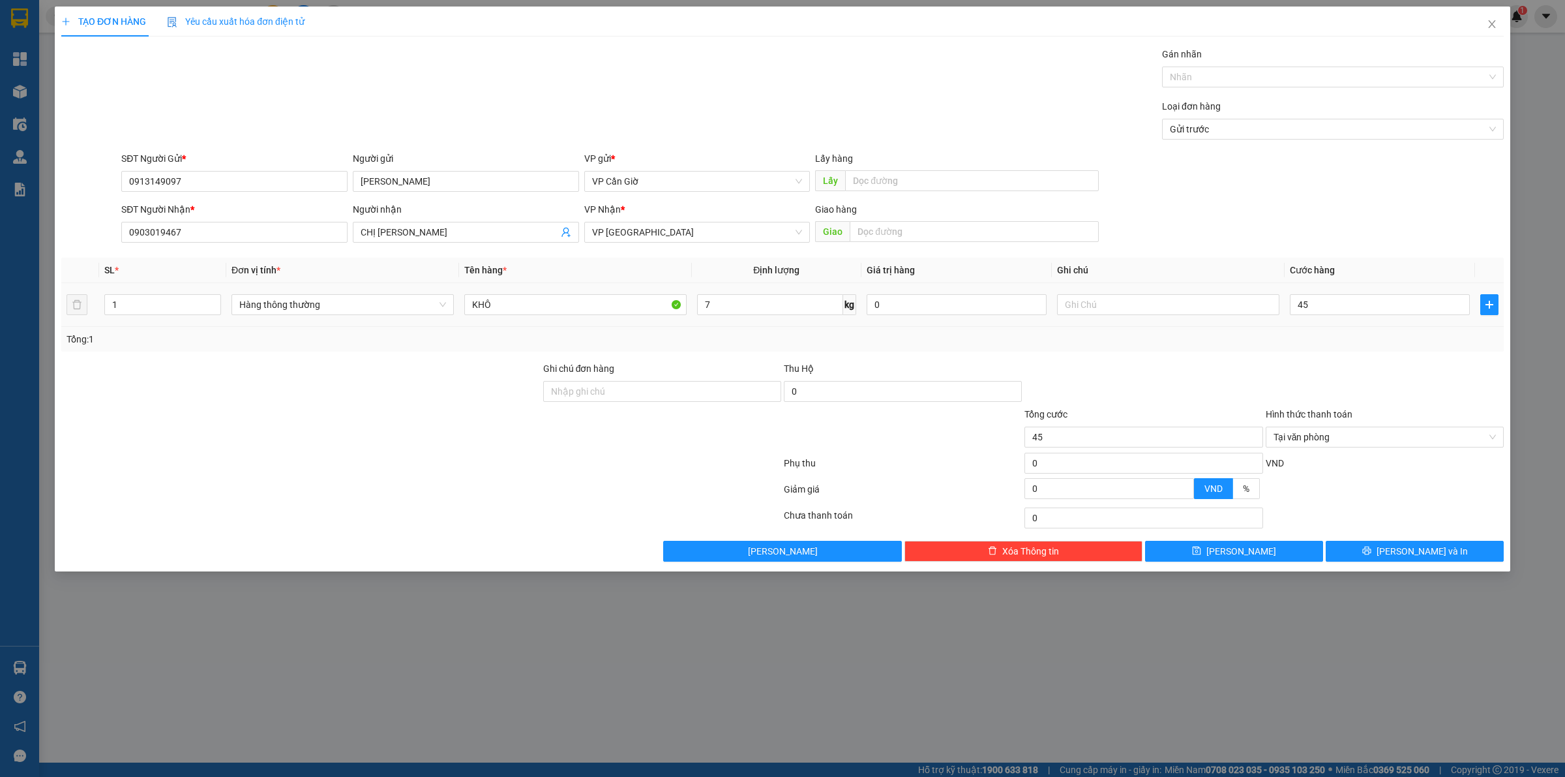
type input "45.000"
click at [1350, 374] on div at bounding box center [1385, 384] width 241 height 46
click at [1348, 387] on div at bounding box center [1385, 384] width 241 height 46
click at [1422, 550] on span "[PERSON_NAME] và In" at bounding box center [1422, 551] width 91 height 14
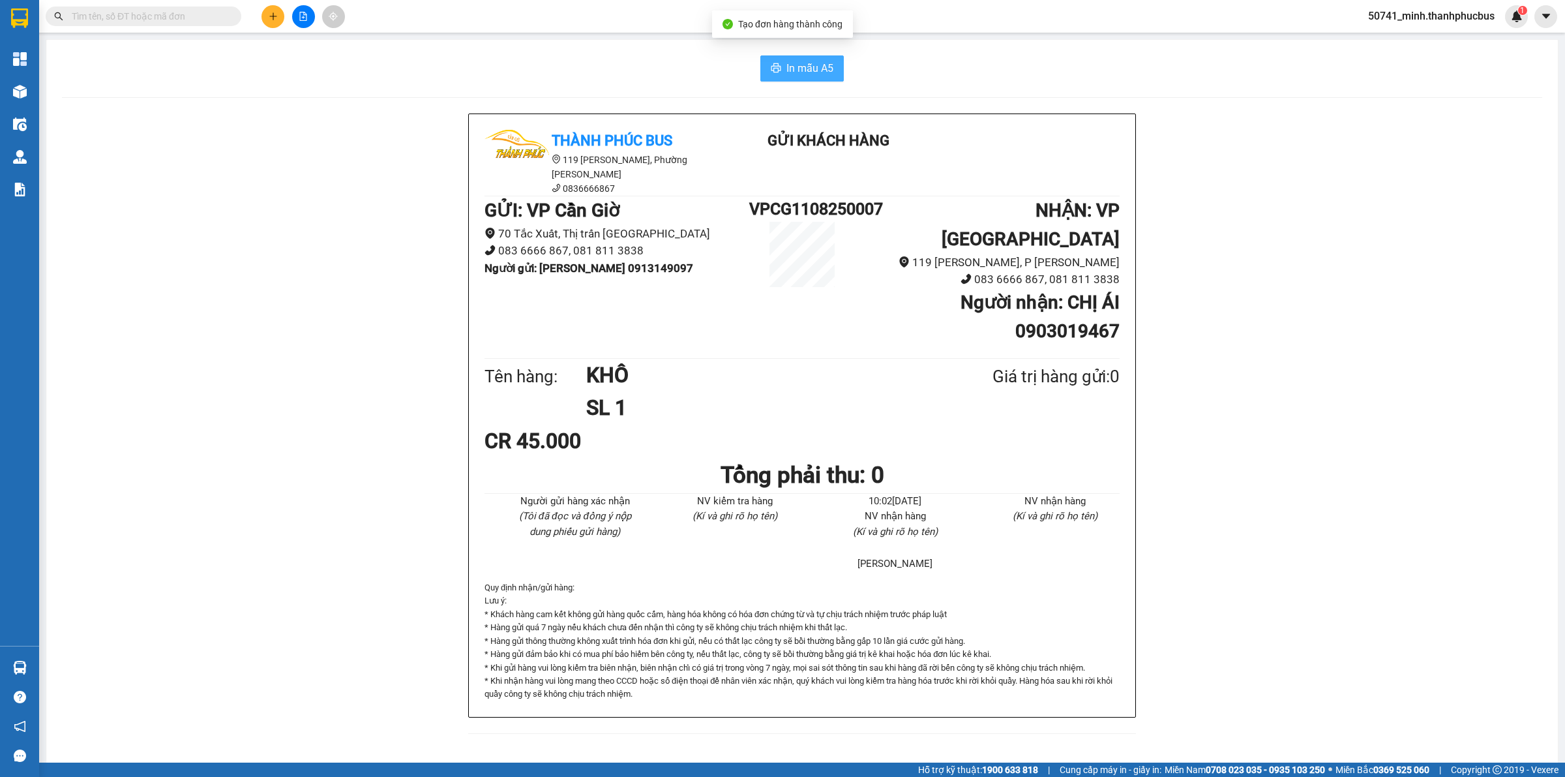
click at [804, 56] on button "In mẫu A5" at bounding box center [802, 68] width 83 height 26
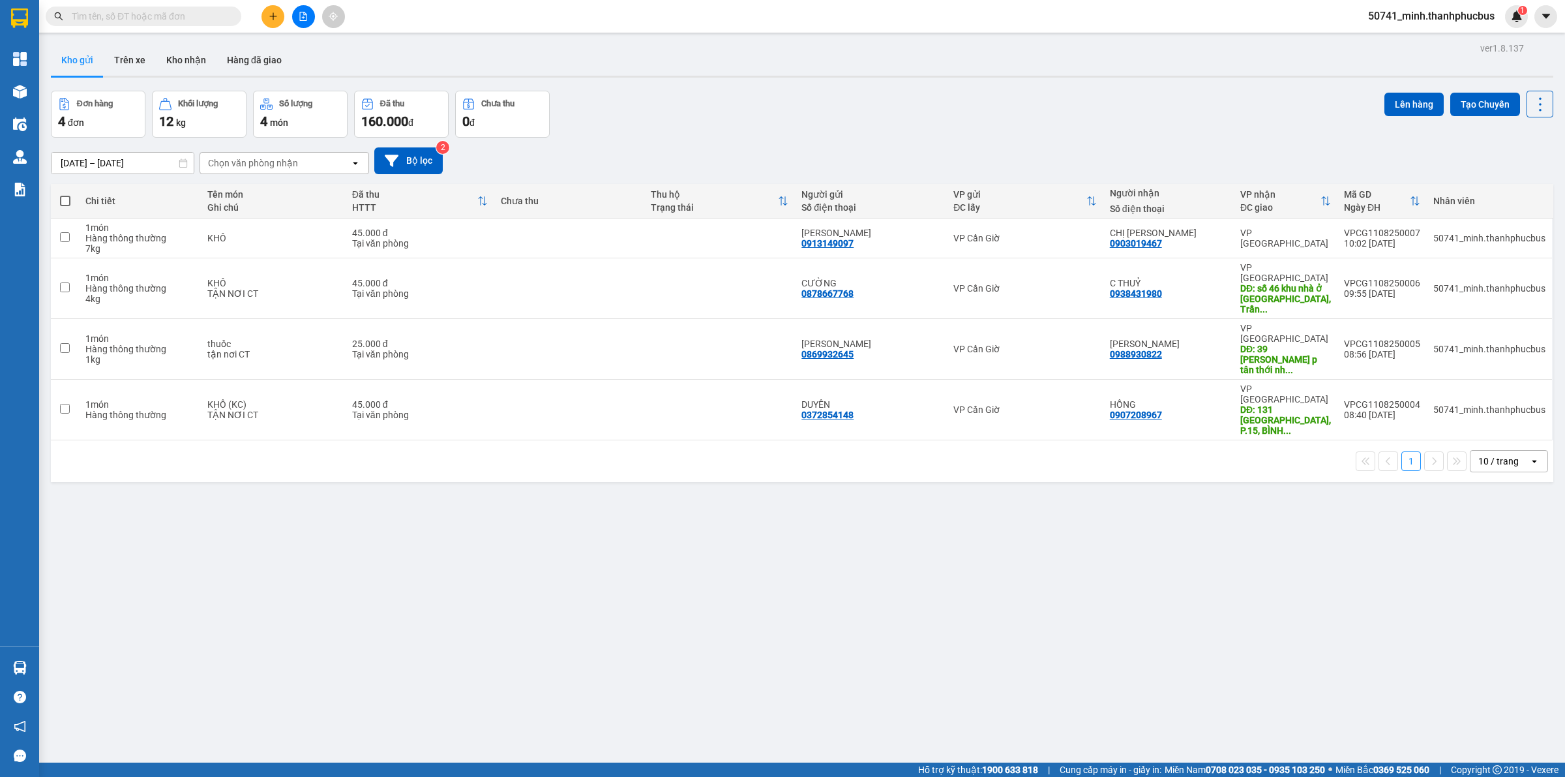
click at [265, 14] on button at bounding box center [273, 16] width 23 height 23
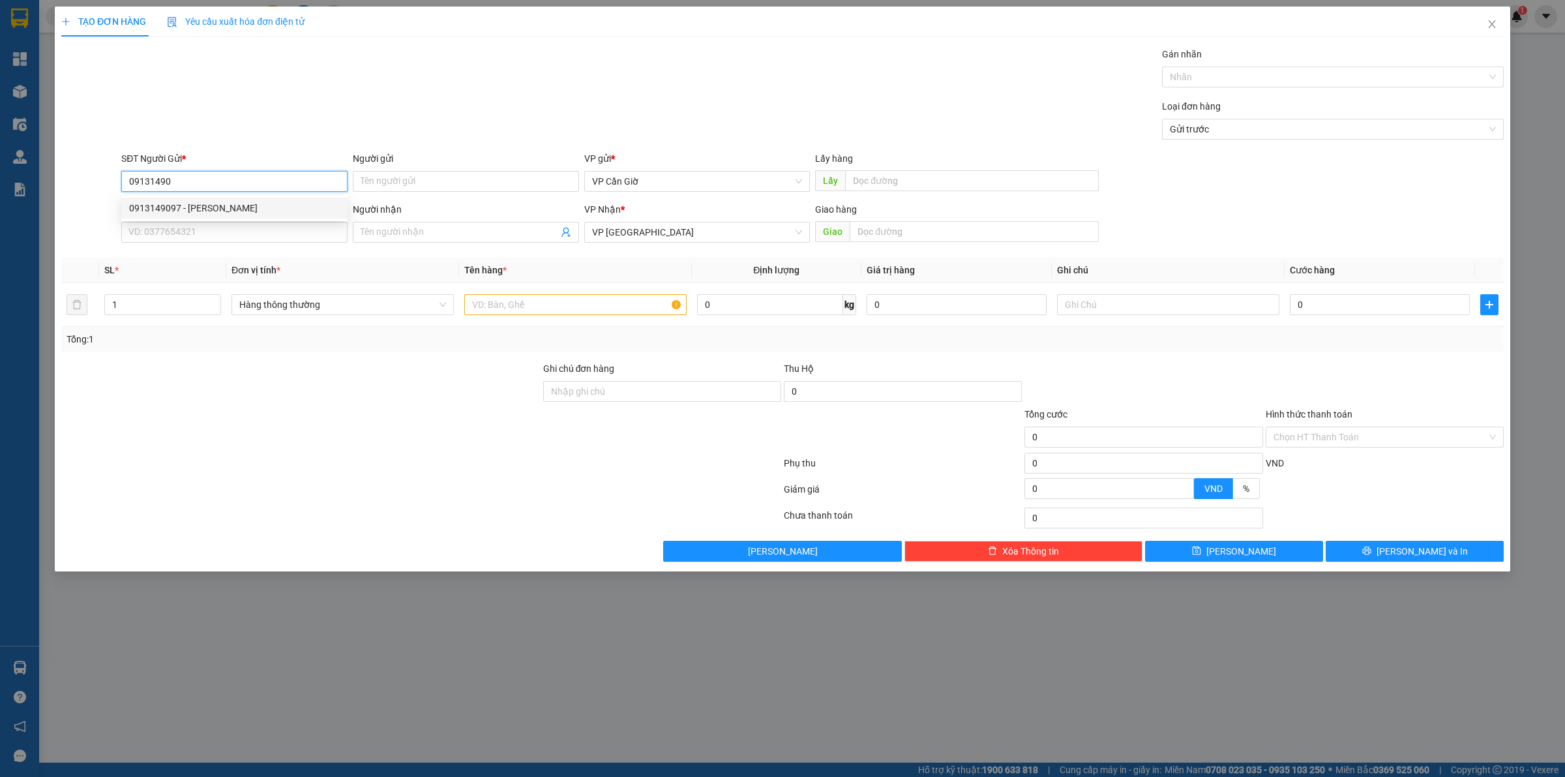
click at [229, 207] on div "0913149097 - [PERSON_NAME]" at bounding box center [234, 208] width 211 height 14
type input "0913149097"
type input "[PERSON_NAME]"
type input "45.000"
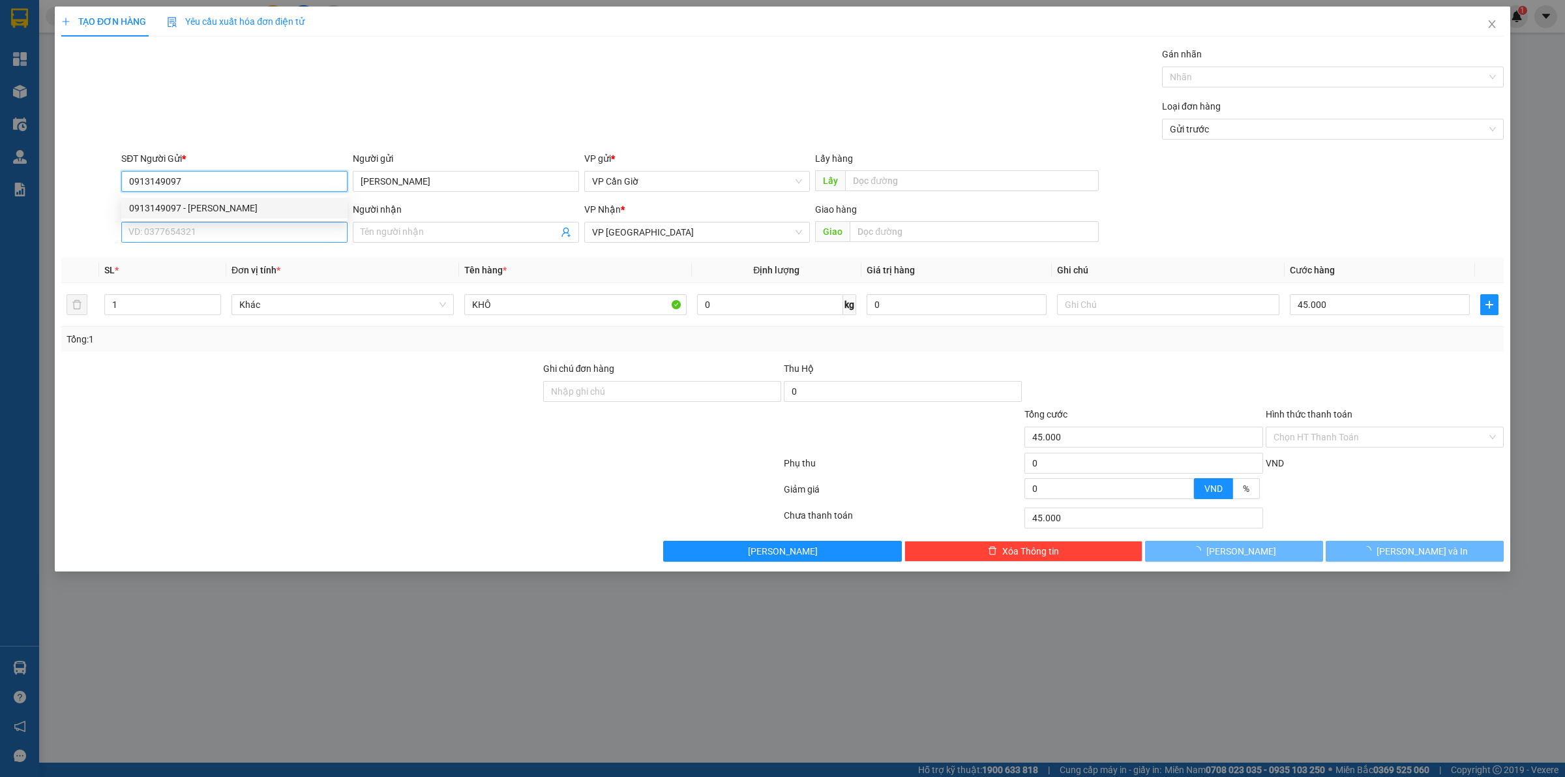
type input "0913149097"
click at [241, 235] on input "SĐT Người Nhận *" at bounding box center [234, 232] width 226 height 21
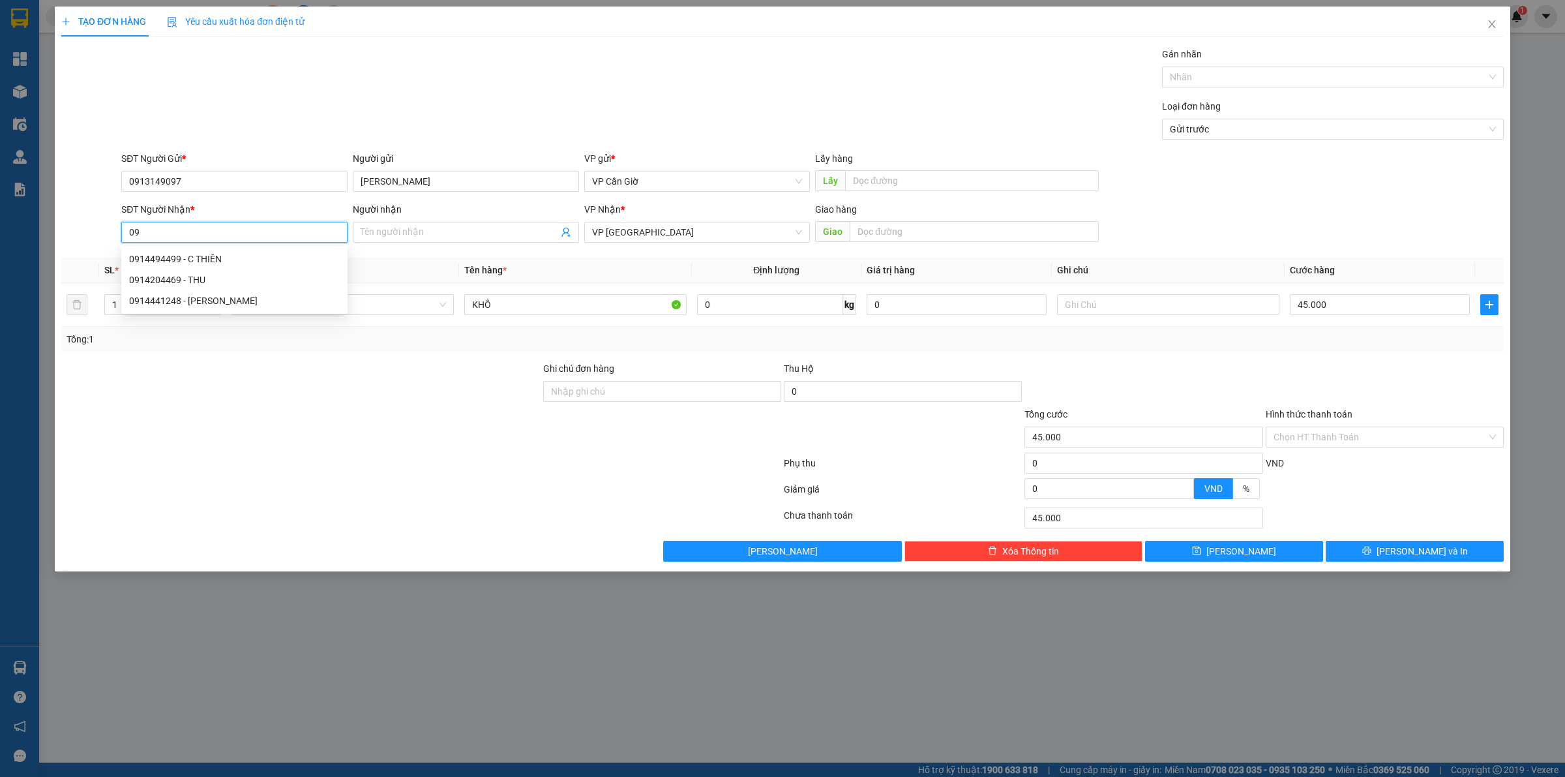
type input "0"
type input "0914870061"
click at [218, 261] on div "0914870061 - [PERSON_NAME]" at bounding box center [234, 259] width 211 height 14
type input "C HƯƠNG"
type input "936 [PERSON_NAME], [GEOGRAPHIC_DATA], THỦ [GEOGRAPHIC_DATA]"
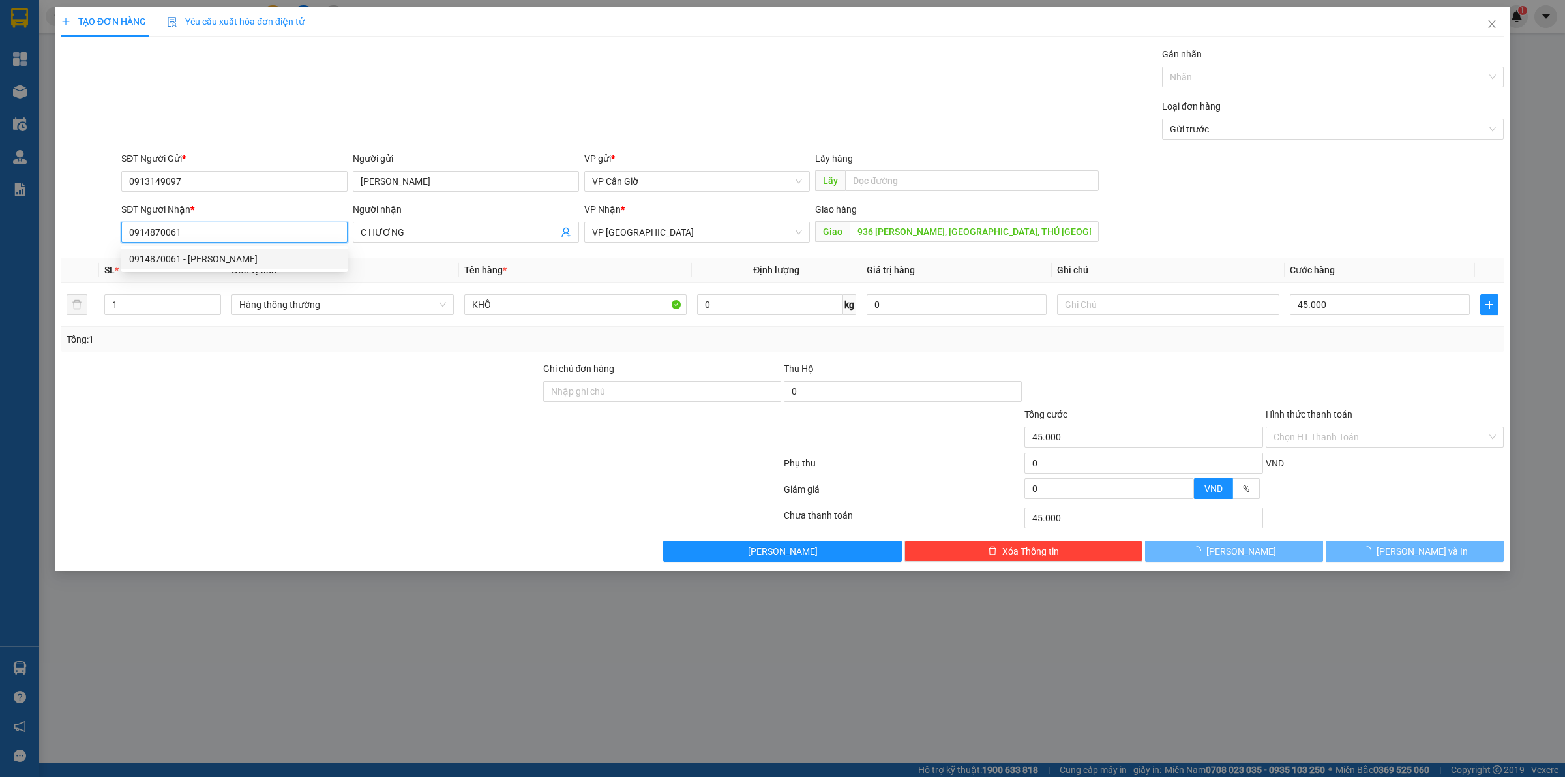
type input "25.000"
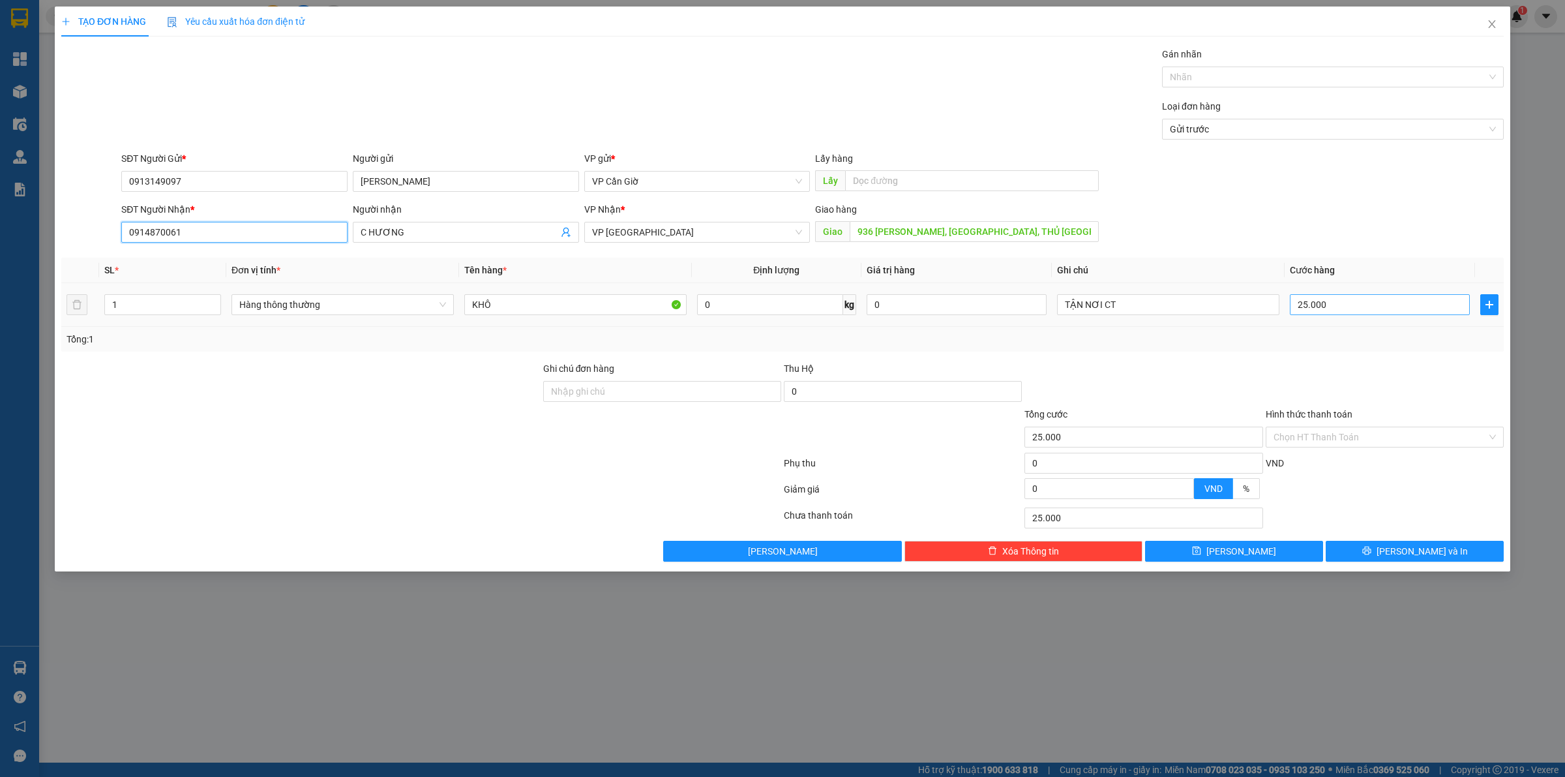
type input "0914870061"
click at [1321, 309] on input "25.000" at bounding box center [1380, 304] width 180 height 21
type input "5"
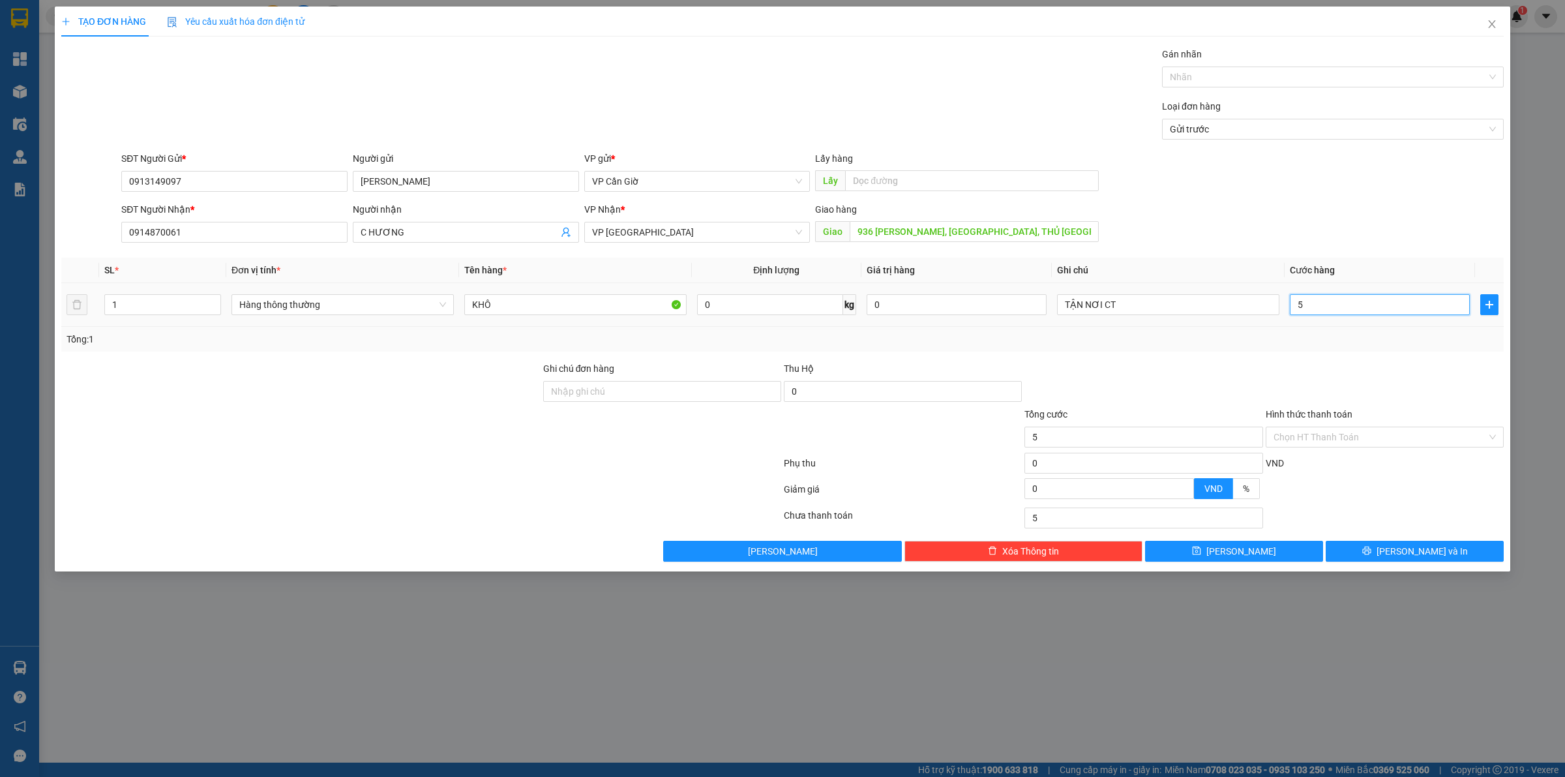
type input "55"
type input "55.000"
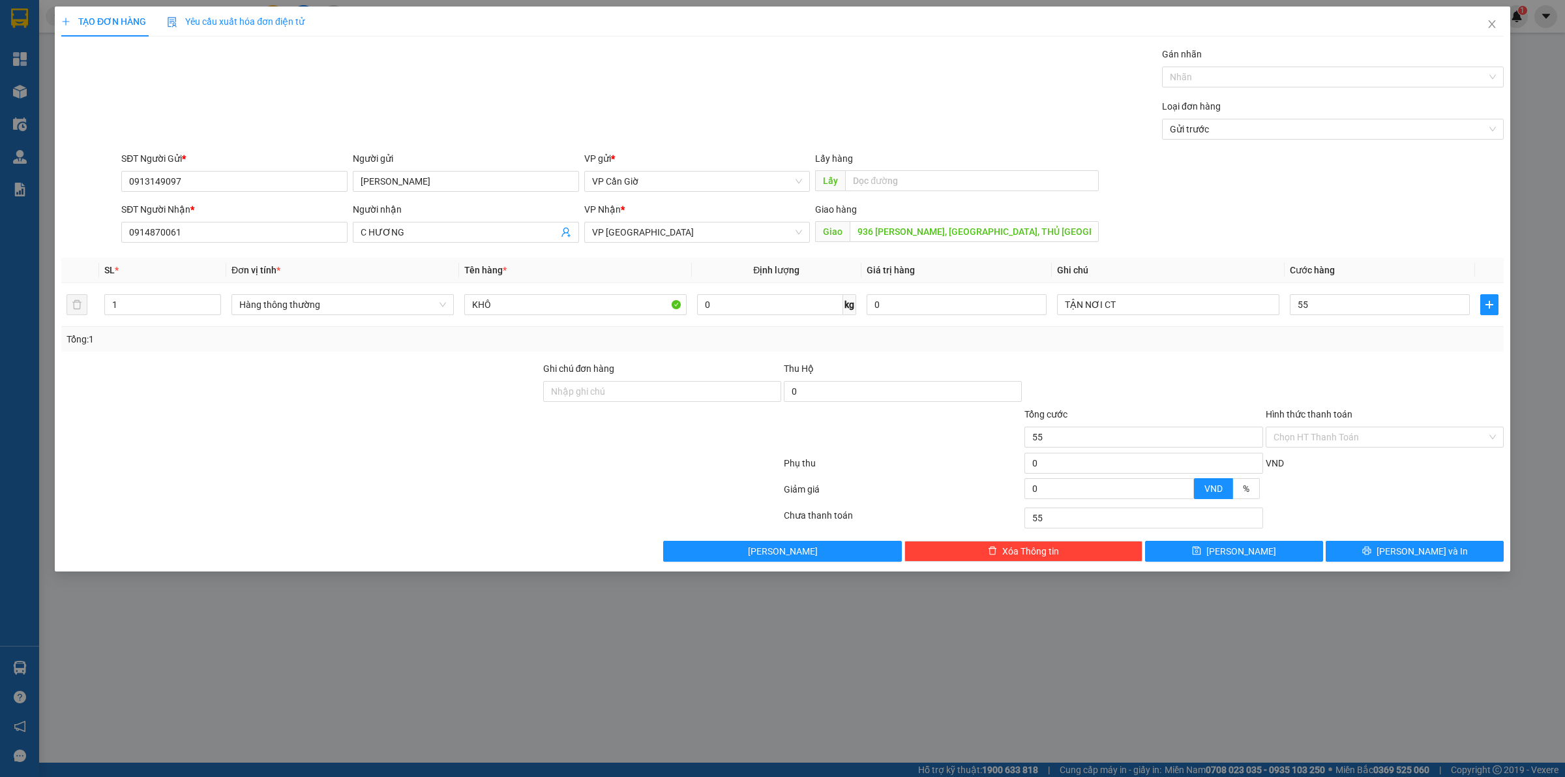
type input "55.000"
click at [1269, 350] on div "Tổng: 1" at bounding box center [782, 339] width 1443 height 25
click at [783, 309] on input "0" at bounding box center [770, 304] width 146 height 21
type input "13"
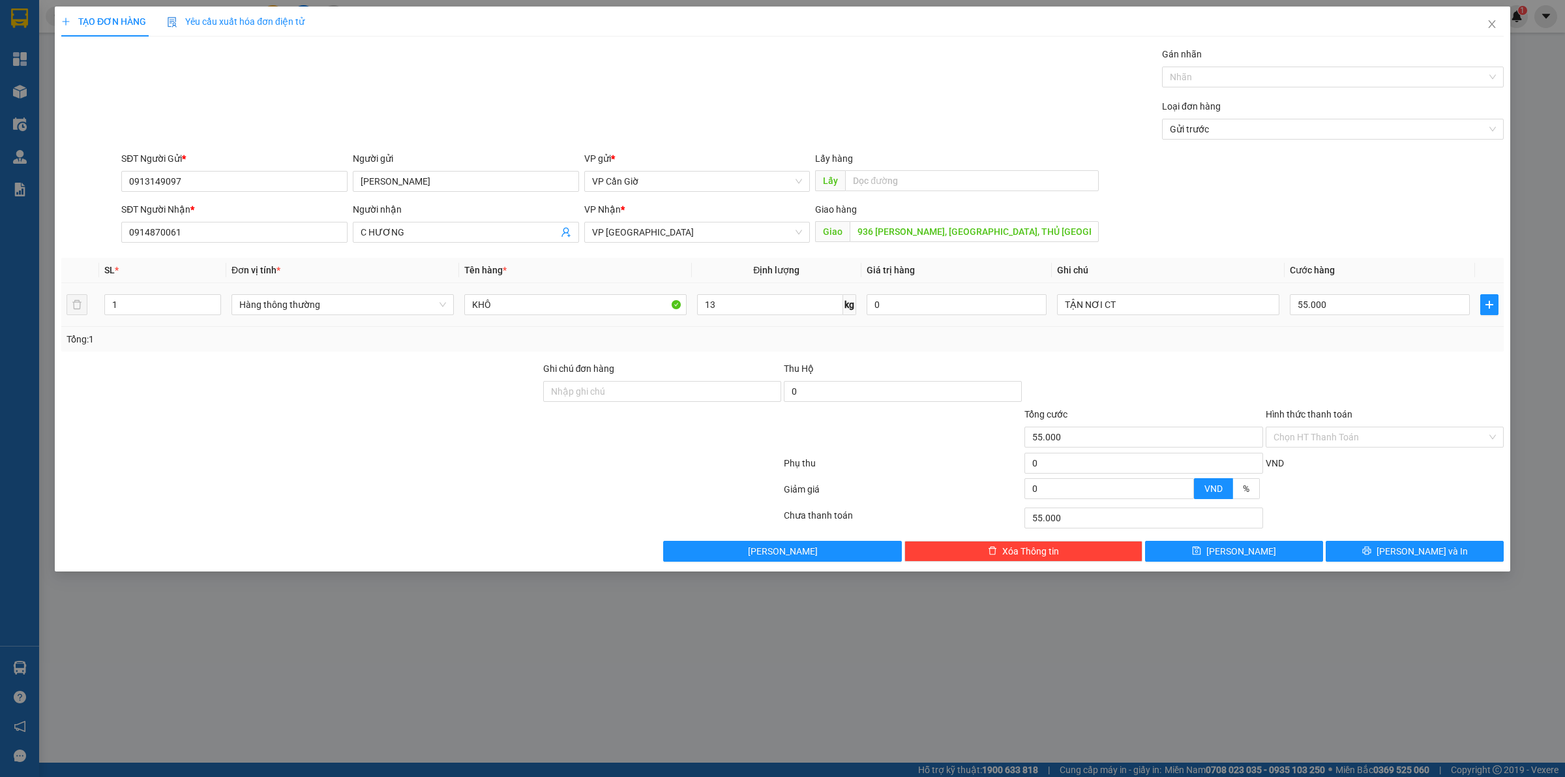
click at [852, 333] on div "Tổng: 1" at bounding box center [783, 339] width 1432 height 14
type input "45.000"
click at [1349, 308] on input "45.000" at bounding box center [1380, 304] width 180 height 21
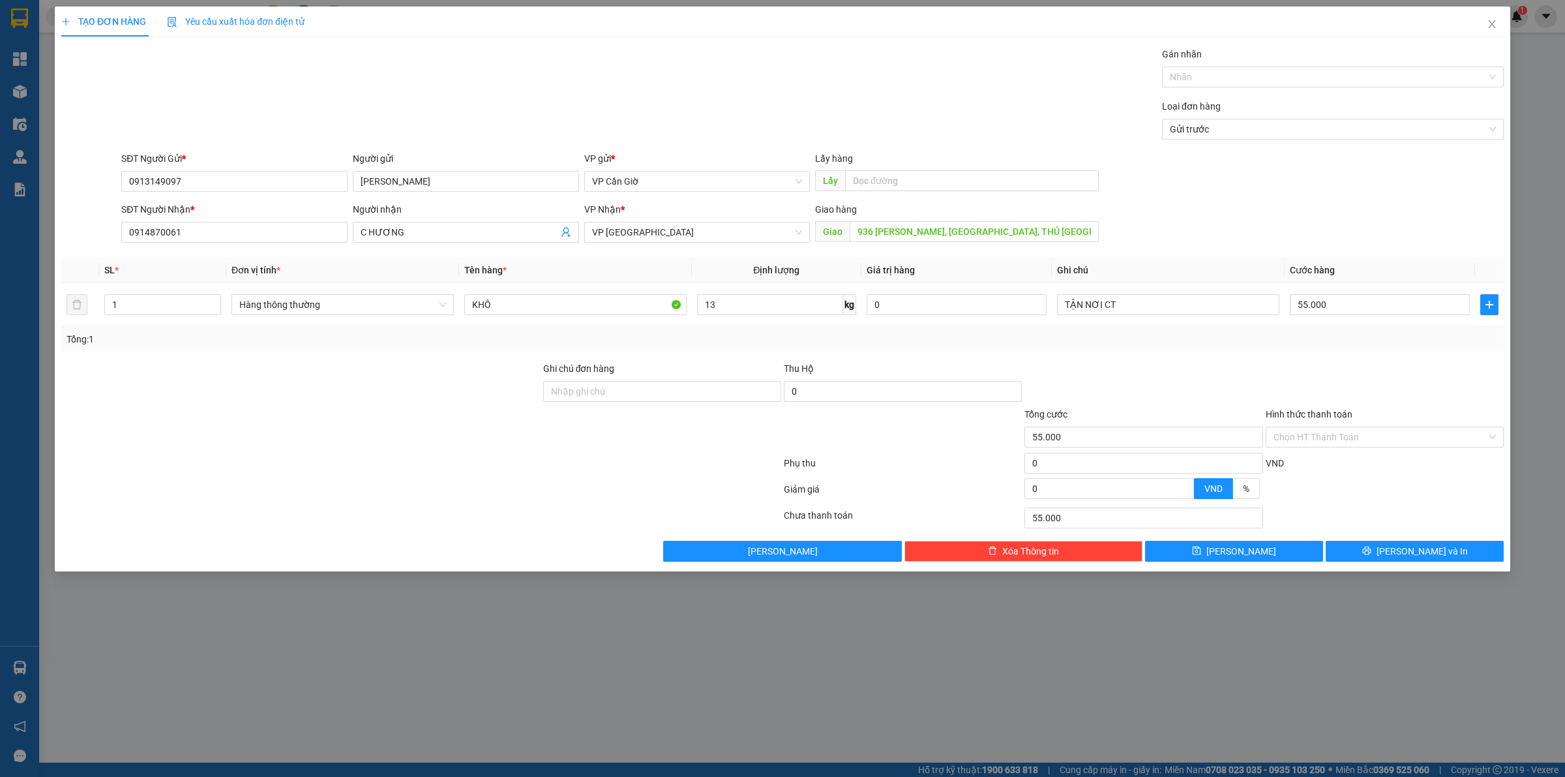
click at [1319, 374] on div at bounding box center [1385, 384] width 241 height 46
click at [1323, 432] on input "Hình thức thanh toán" at bounding box center [1380, 437] width 213 height 20
drag, startPoint x: 1315, startPoint y: 461, endPoint x: 1322, endPoint y: 458, distance: 7.9
click at [1315, 458] on div "Tại văn phòng" at bounding box center [1385, 464] width 222 height 14
click at [1379, 542] on button "[PERSON_NAME] và In" at bounding box center [1415, 551] width 178 height 21
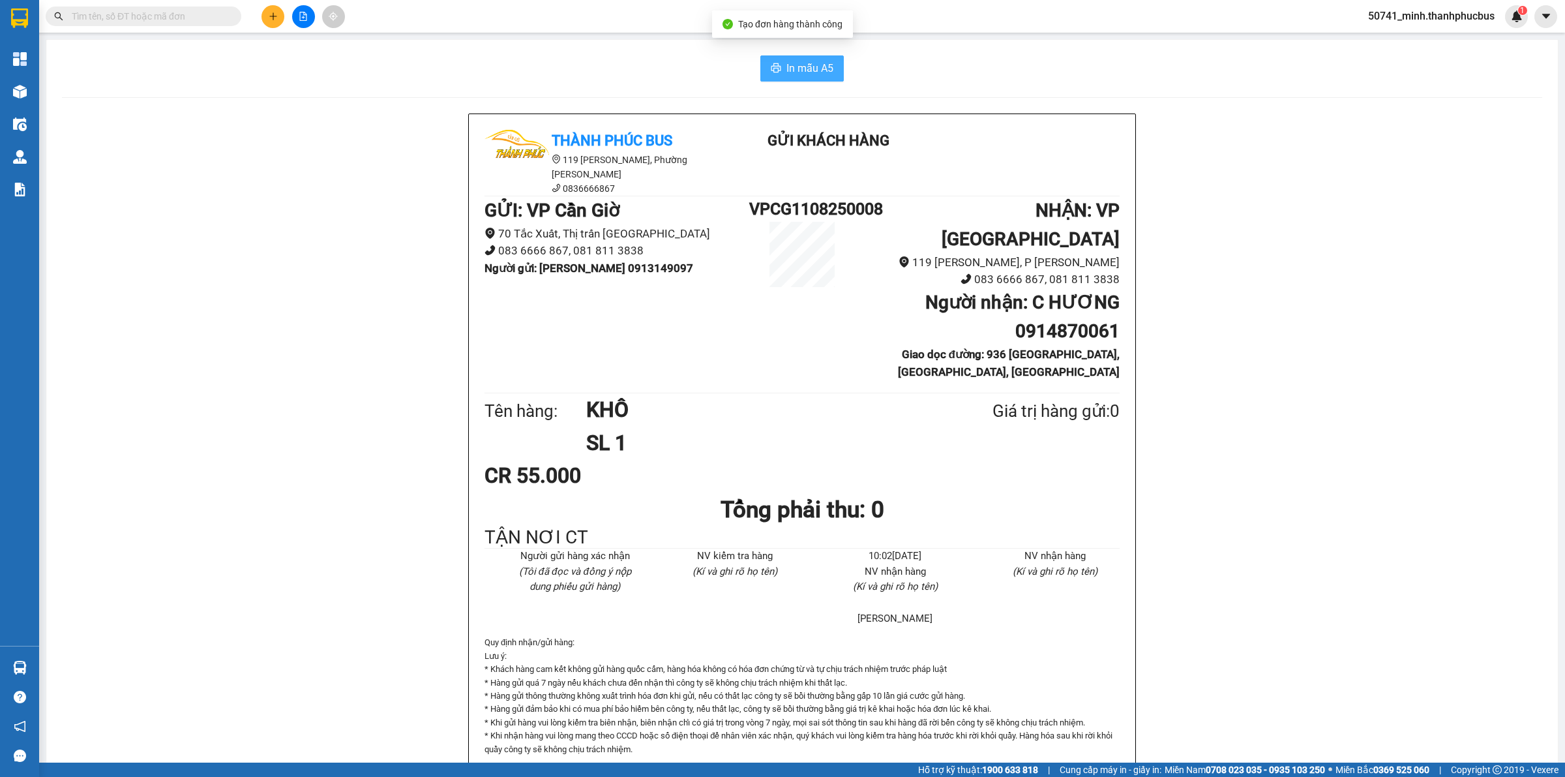
click at [822, 75] on span "In mẫu A5" at bounding box center [810, 68] width 47 height 16
